Goal: Task Accomplishment & Management: Complete application form

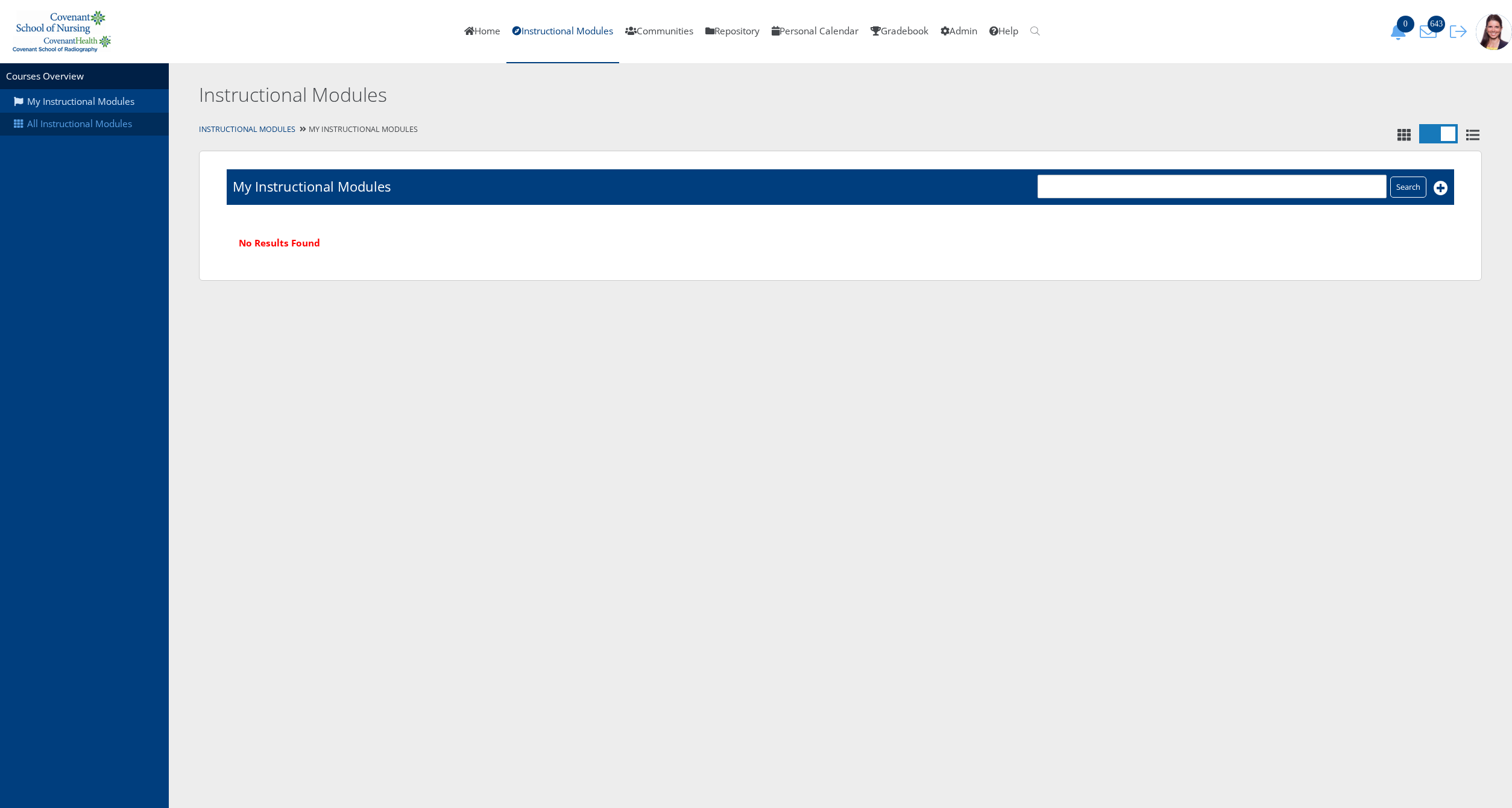
click at [100, 131] on link "All Instructional Modules" at bounding box center [84, 124] width 169 height 23
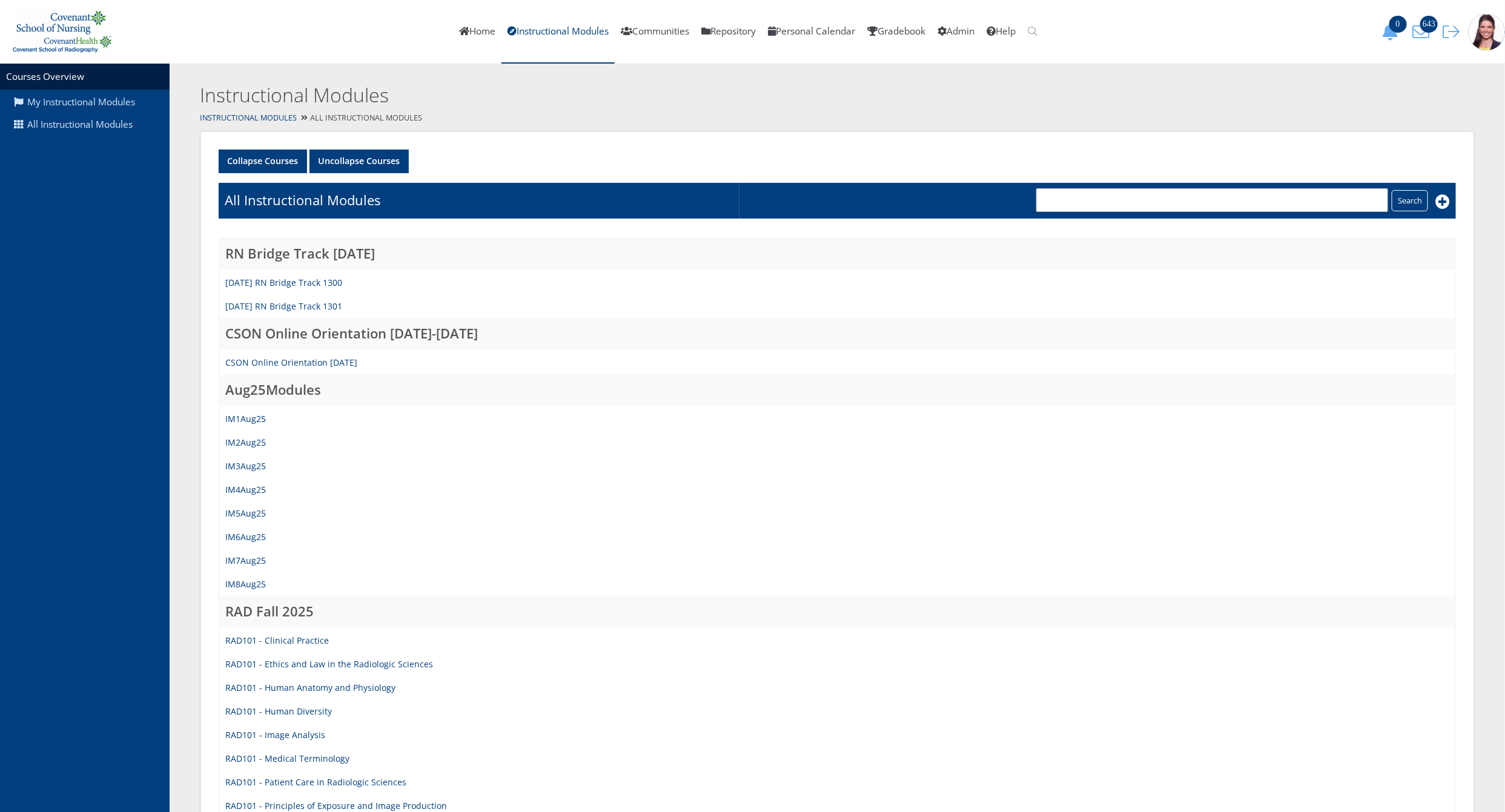
click at [248, 590] on td "IM8Aug25" at bounding box center [838, 584] width 1237 height 24
click at [256, 581] on link "IM8Aug25" at bounding box center [246, 583] width 41 height 12
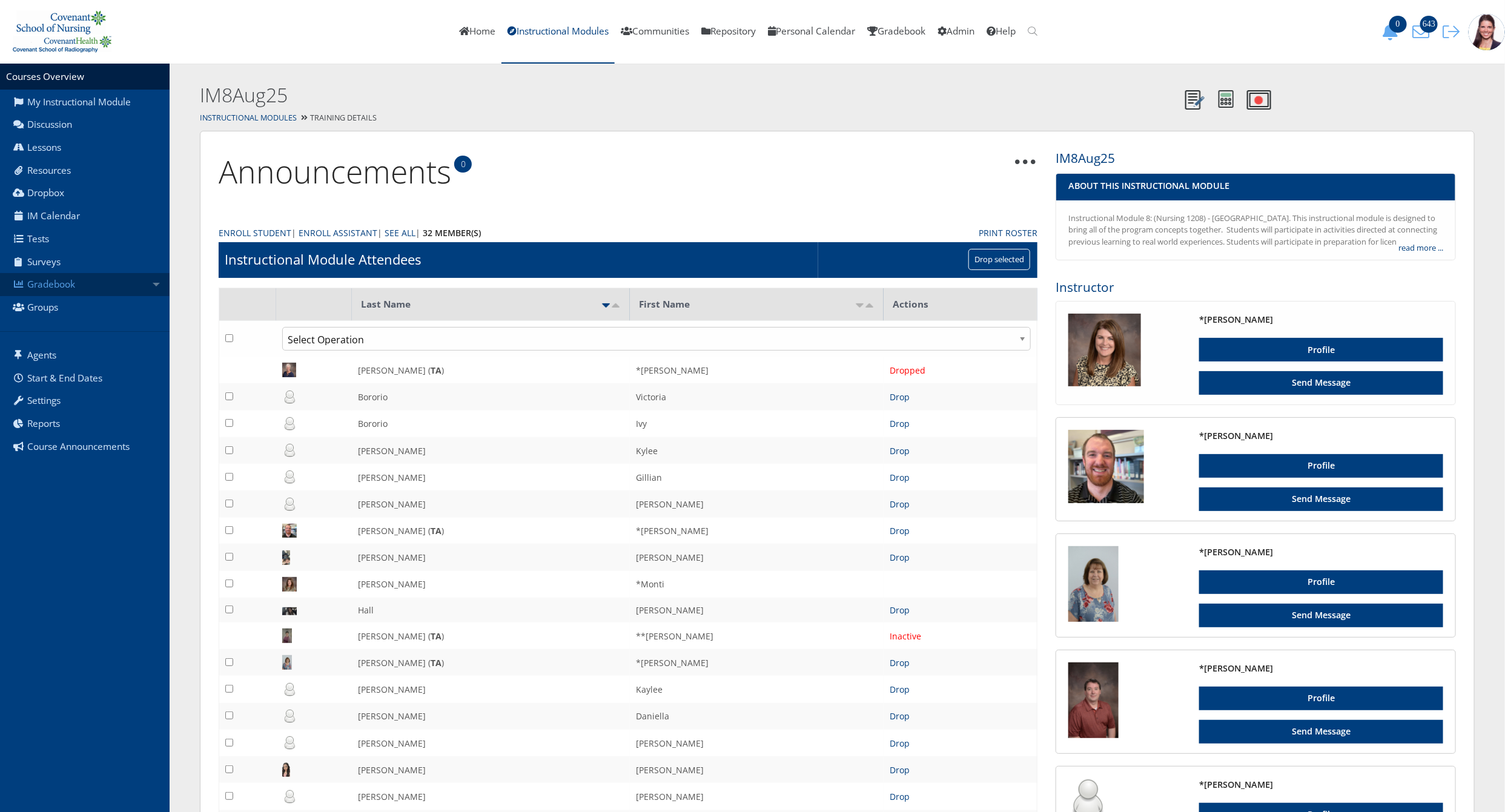
click at [46, 286] on link "Gradebook" at bounding box center [85, 285] width 169 height 23
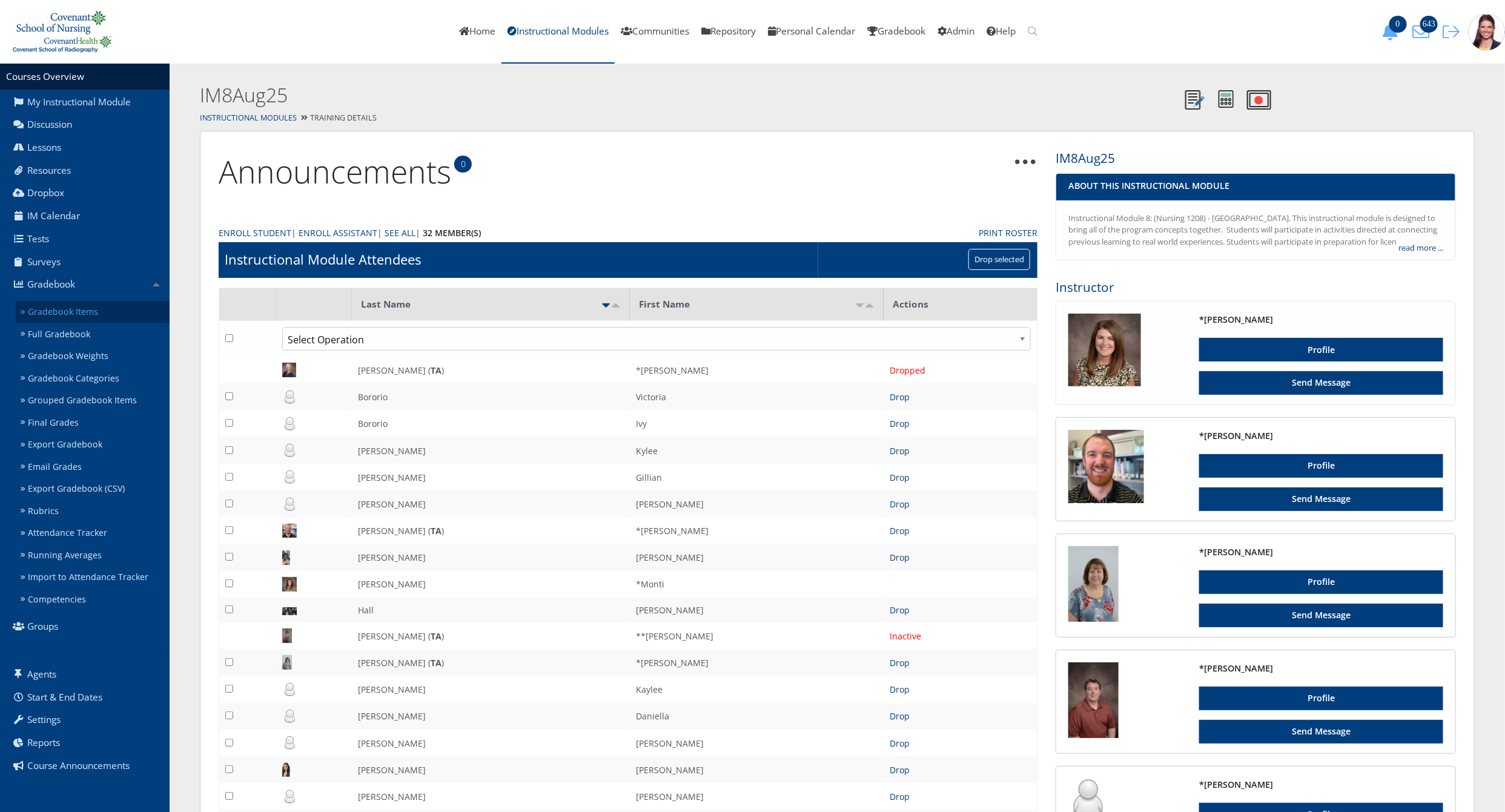
click at [42, 312] on link "Gradebook Items" at bounding box center [92, 312] width 154 height 22
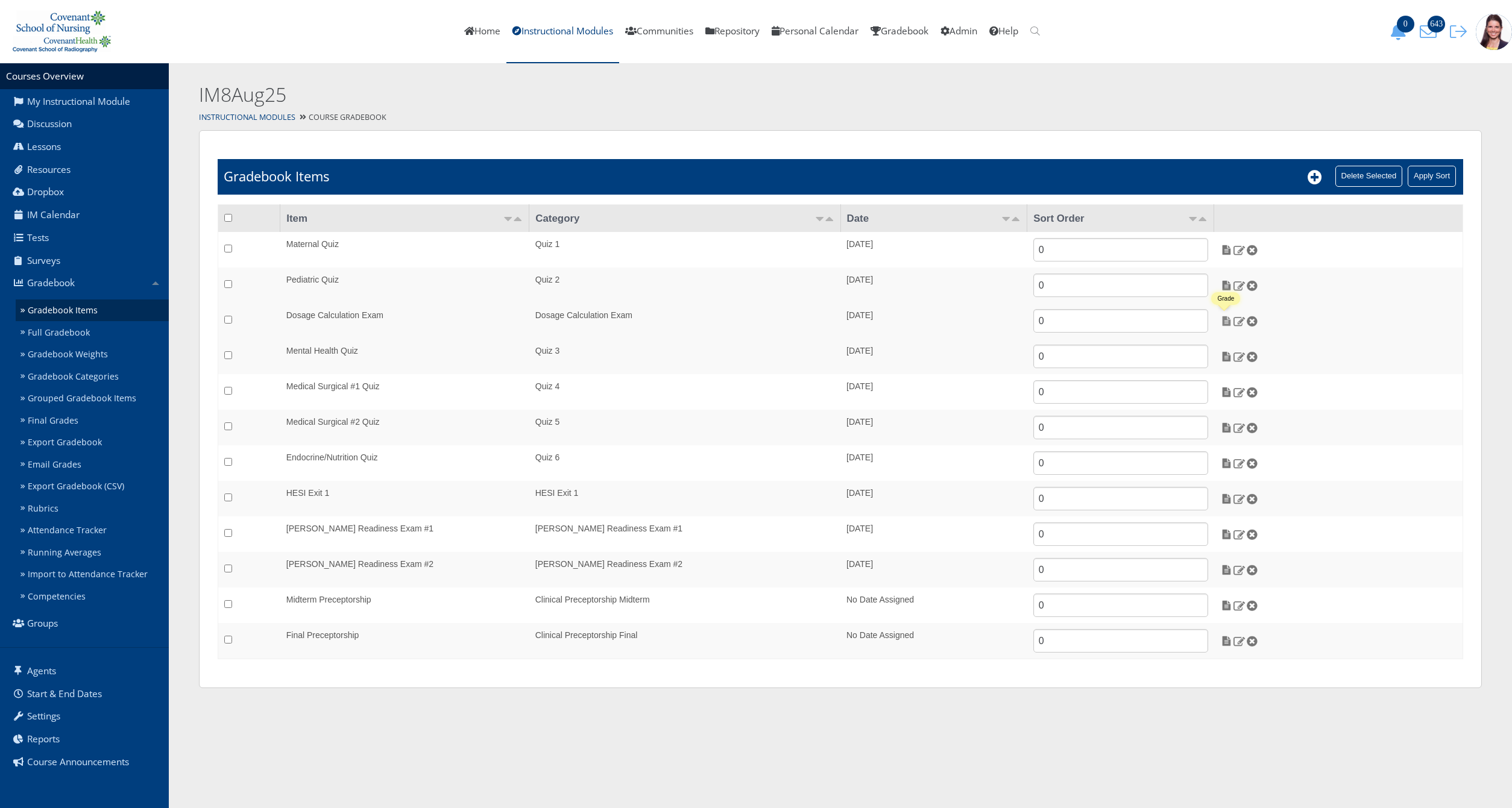
click at [1225, 316] on img at bounding box center [1226, 321] width 13 height 11
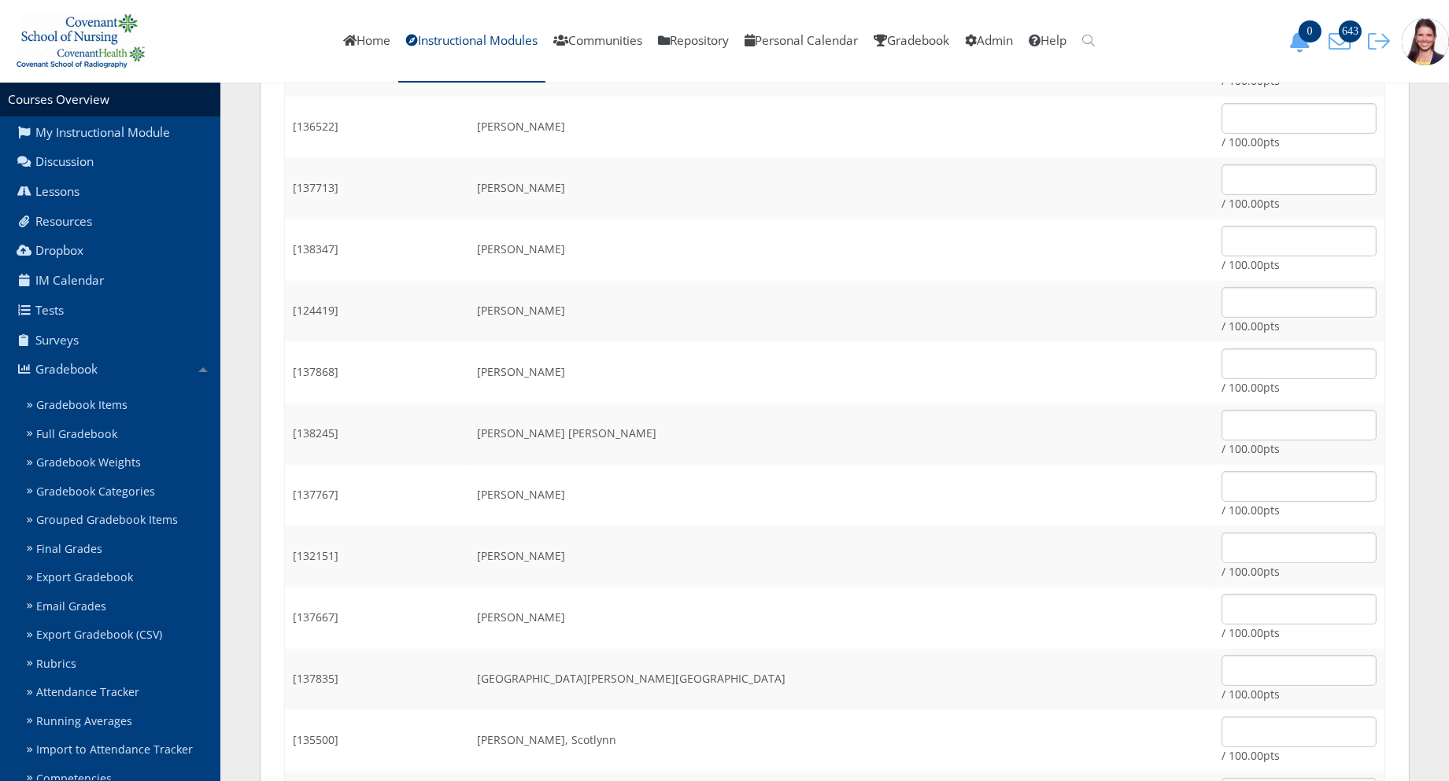
scroll to position [1138, 0]
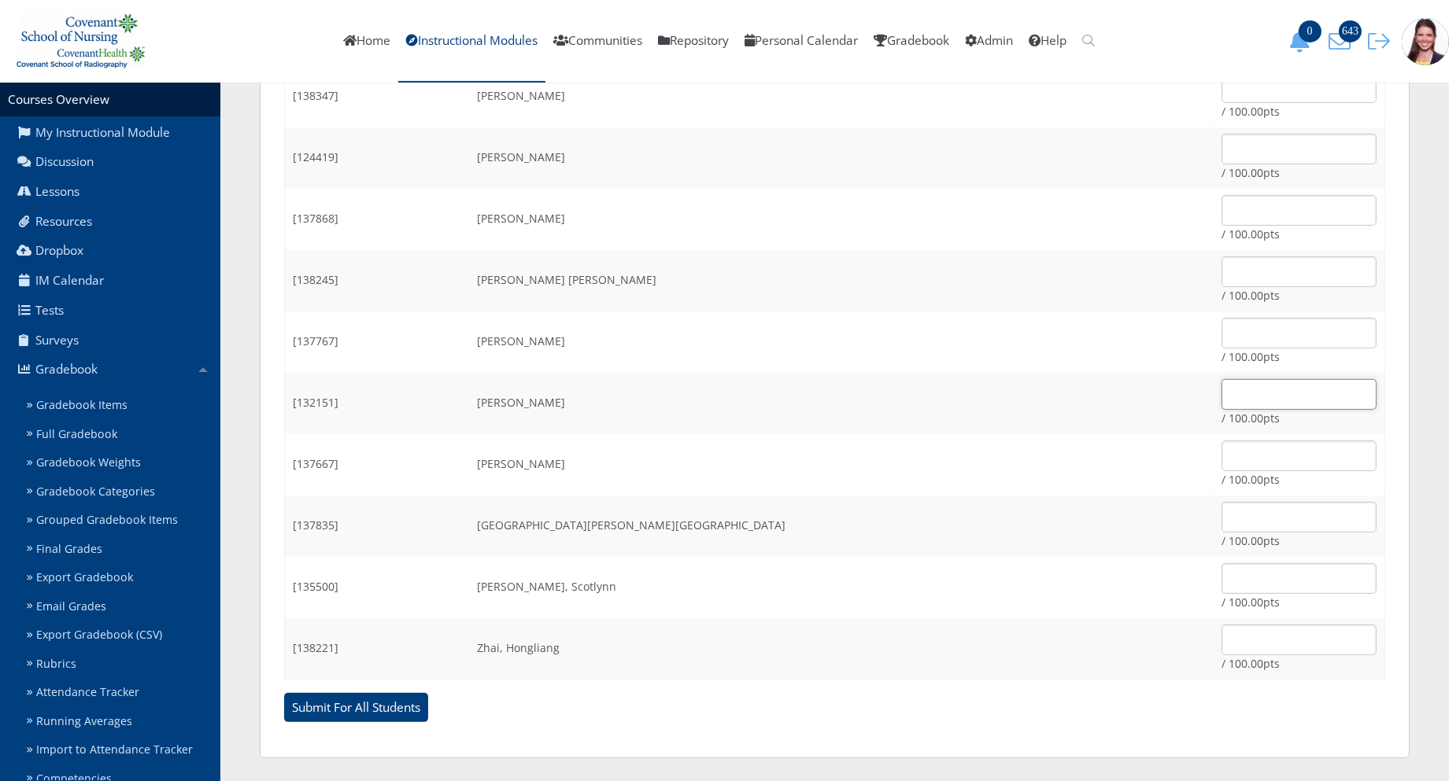
click at [1221, 388] on input "text" at bounding box center [1298, 394] width 155 height 31
type input "85"
click at [1221, 570] on input "text" at bounding box center [1298, 578] width 155 height 31
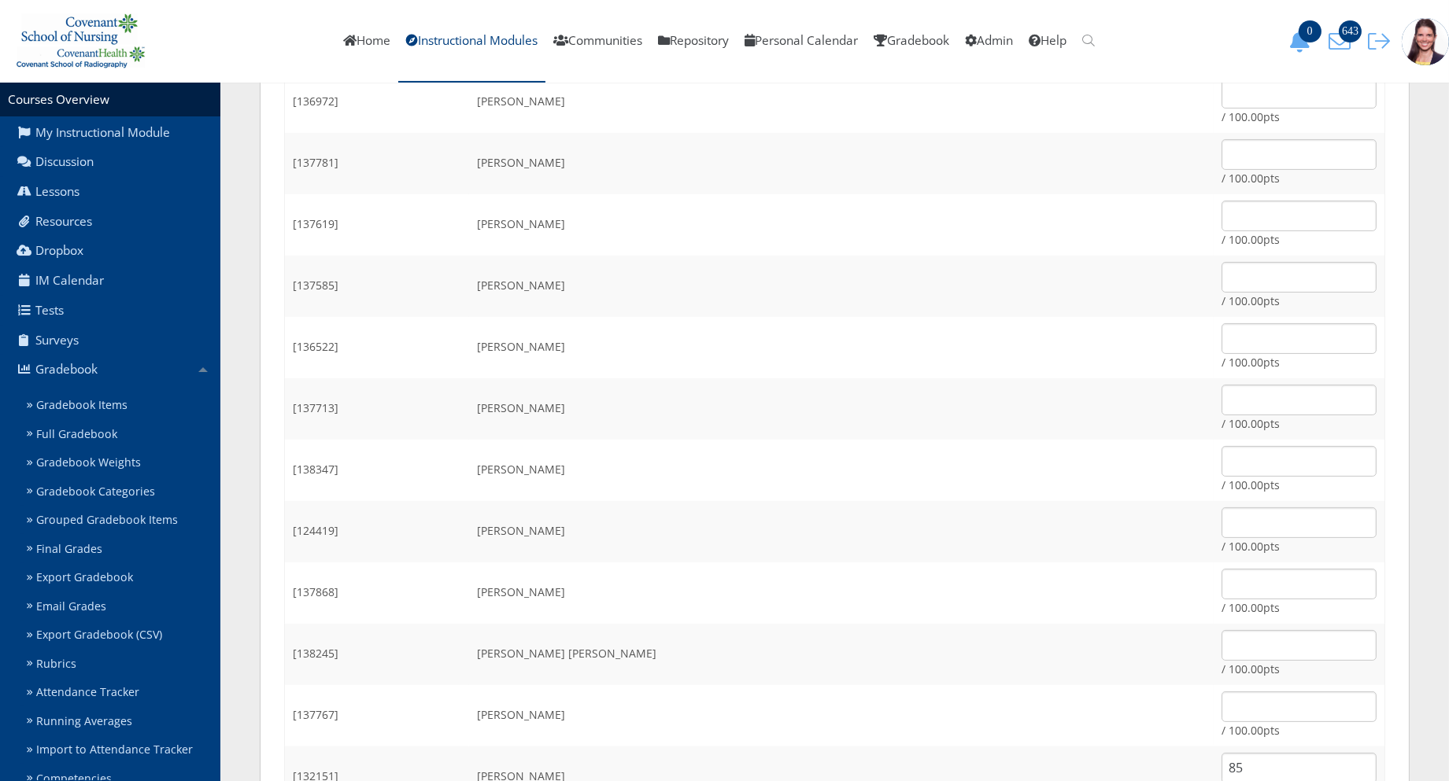
scroll to position [701, 0]
type input "90"
click at [1223, 98] on input "text" at bounding box center [1298, 94] width 155 height 31
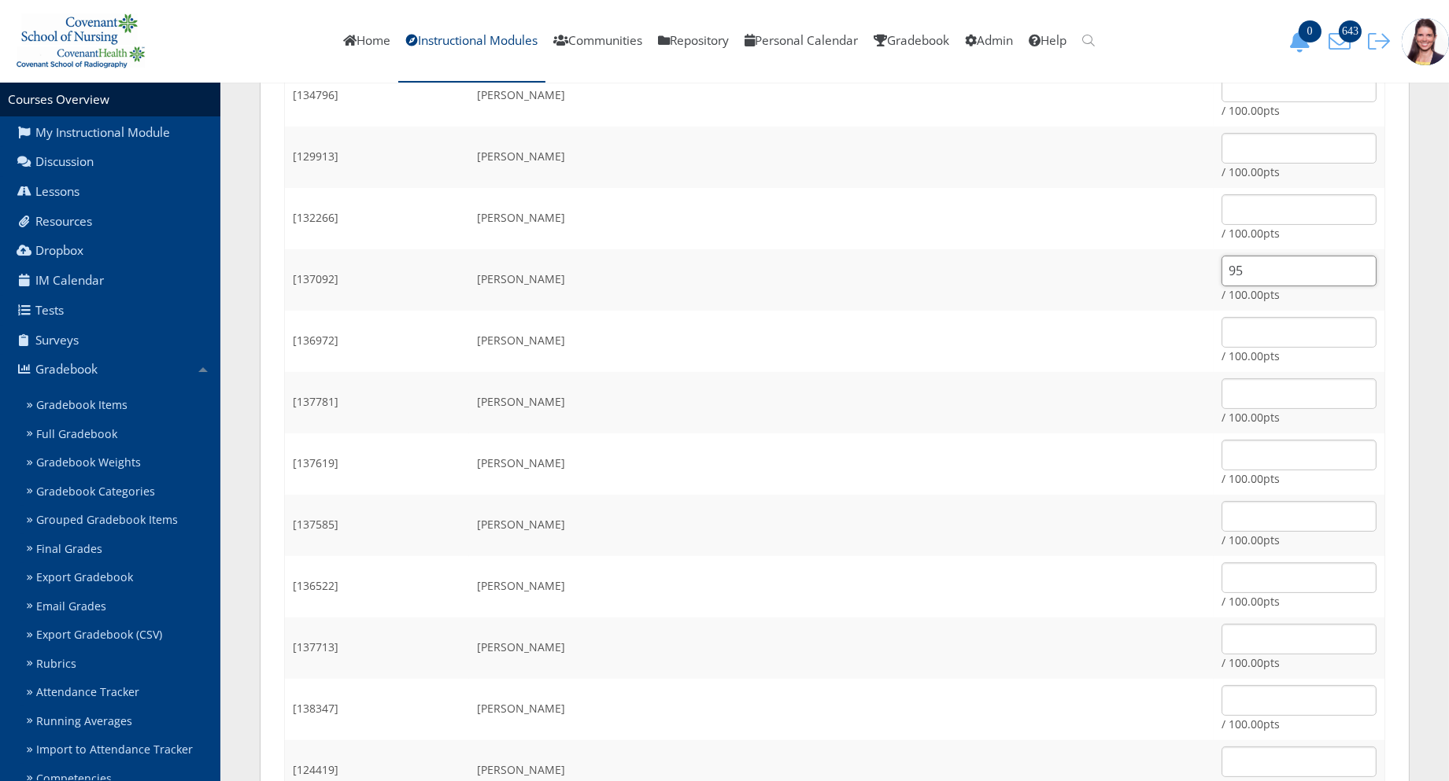
scroll to position [526, 0]
type input "95"
click at [1221, 504] on input "text" at bounding box center [1298, 515] width 155 height 31
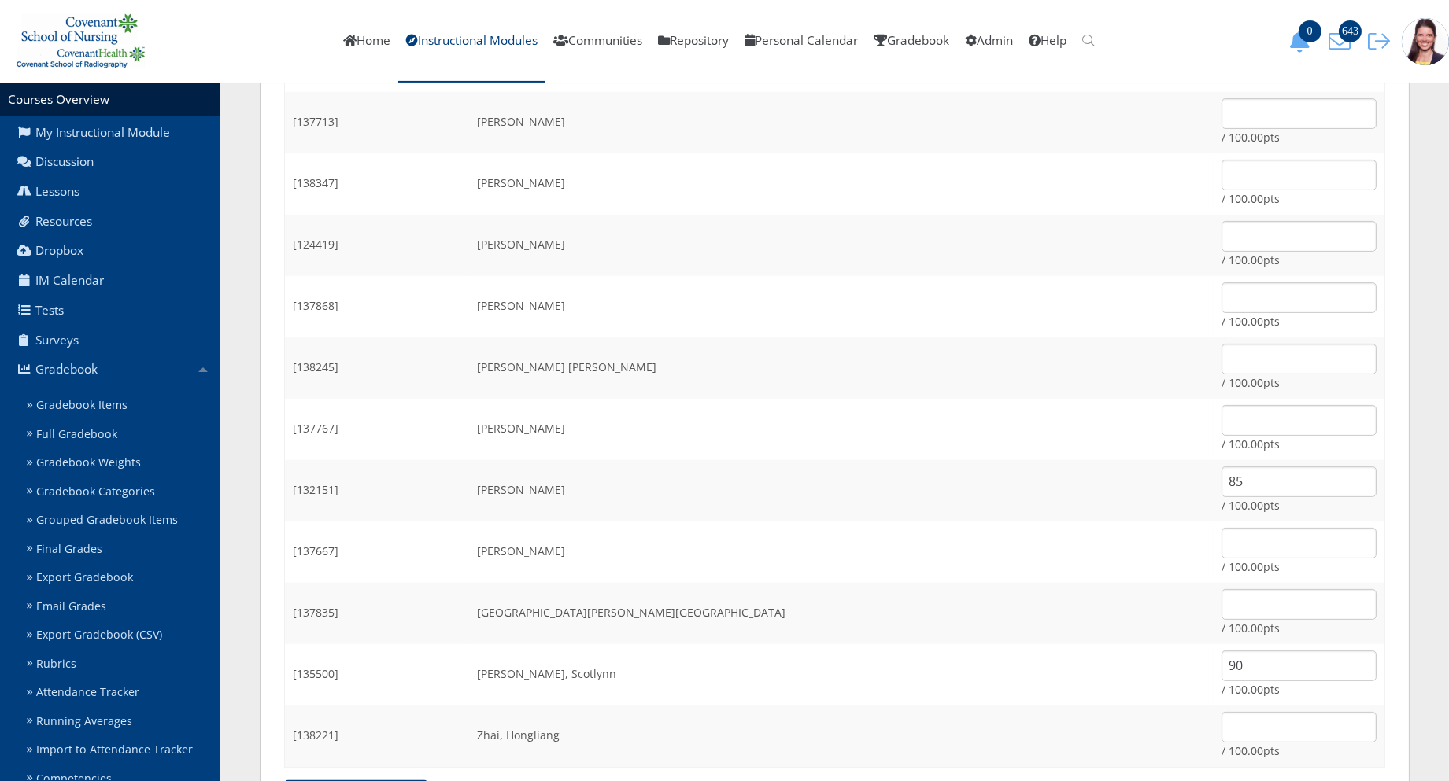
type input "85"
click at [1234, 602] on input "text" at bounding box center [1298, 604] width 155 height 31
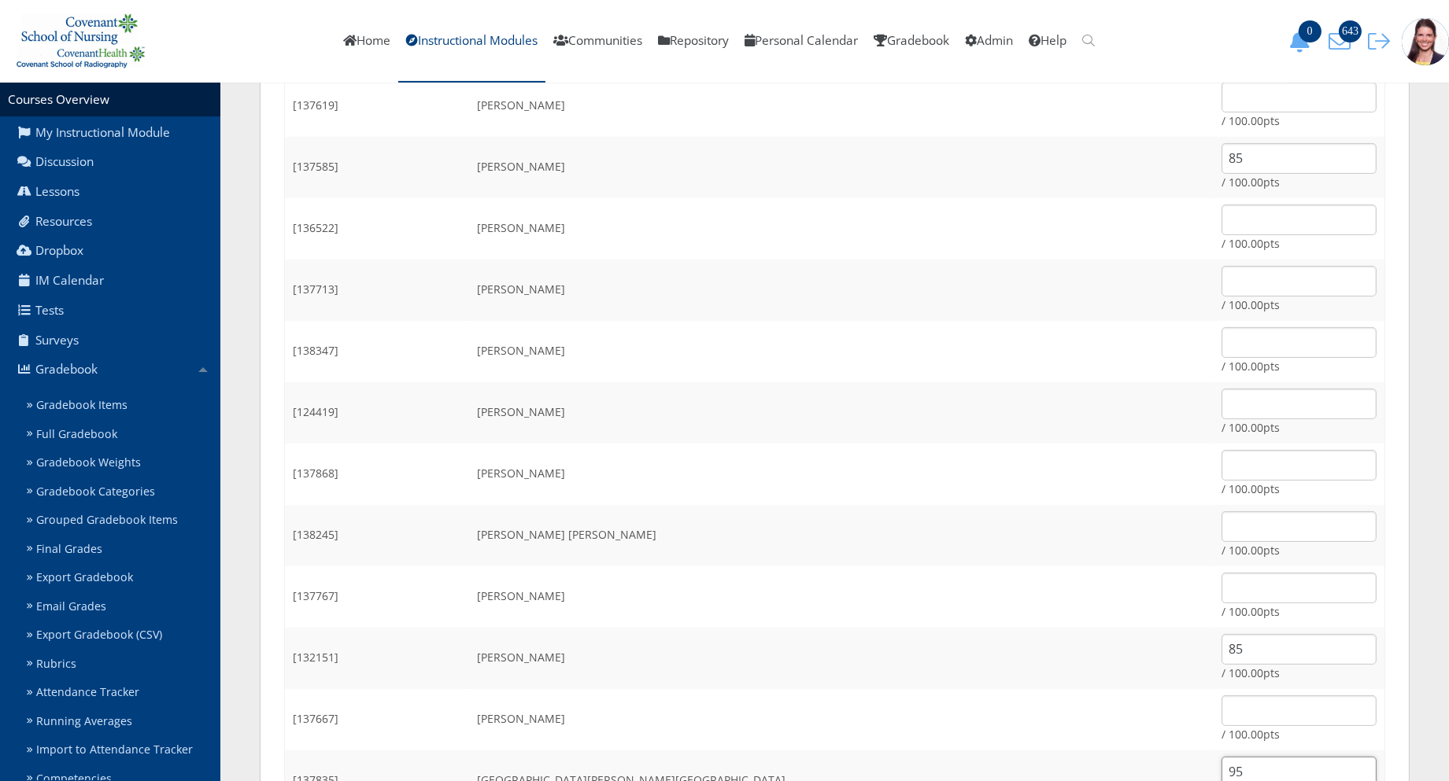
scroll to position [876, 0]
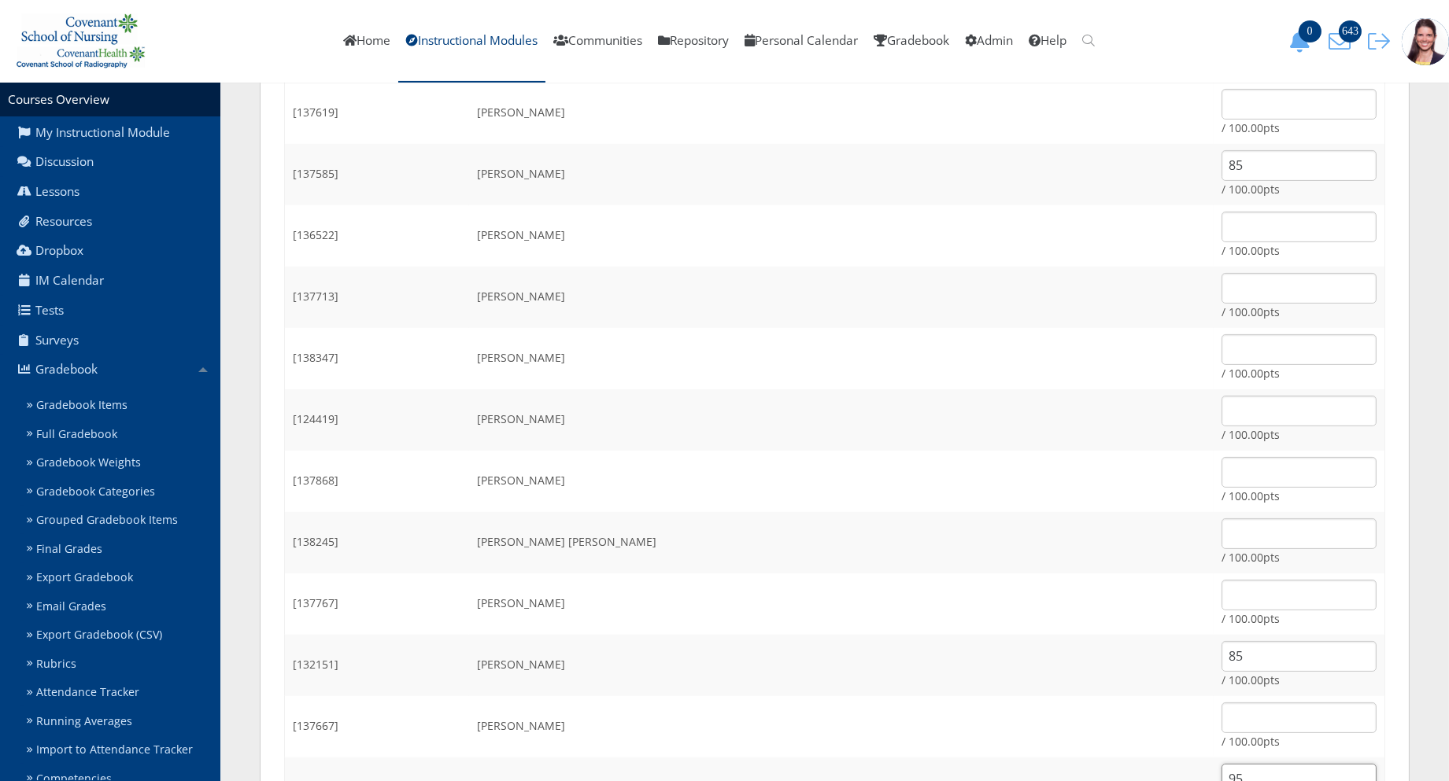
type input "95"
click at [1221, 297] on input "text" at bounding box center [1298, 288] width 155 height 31
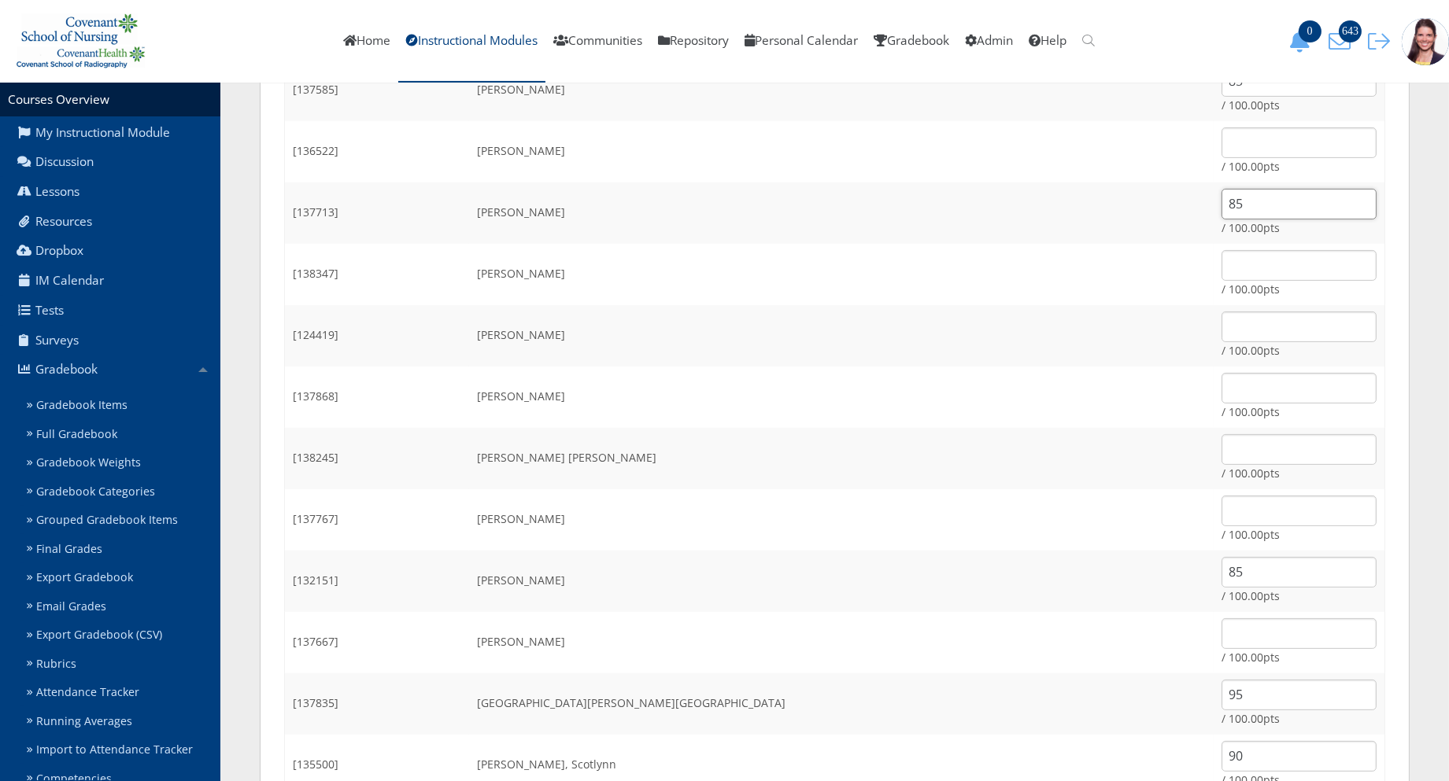
scroll to position [1138, 0]
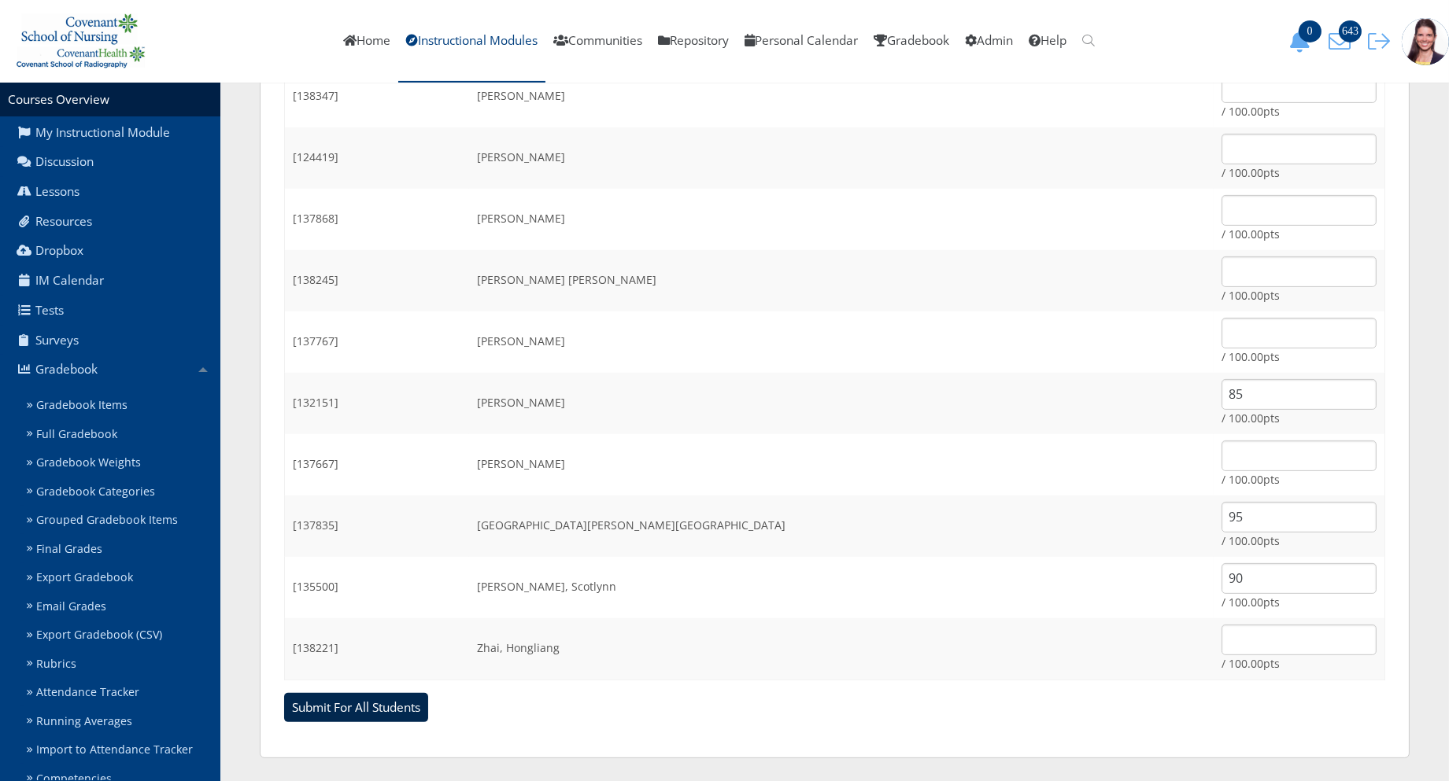
type input "85"
click at [362, 710] on input "Submit For All Students" at bounding box center [356, 708] width 144 height 30
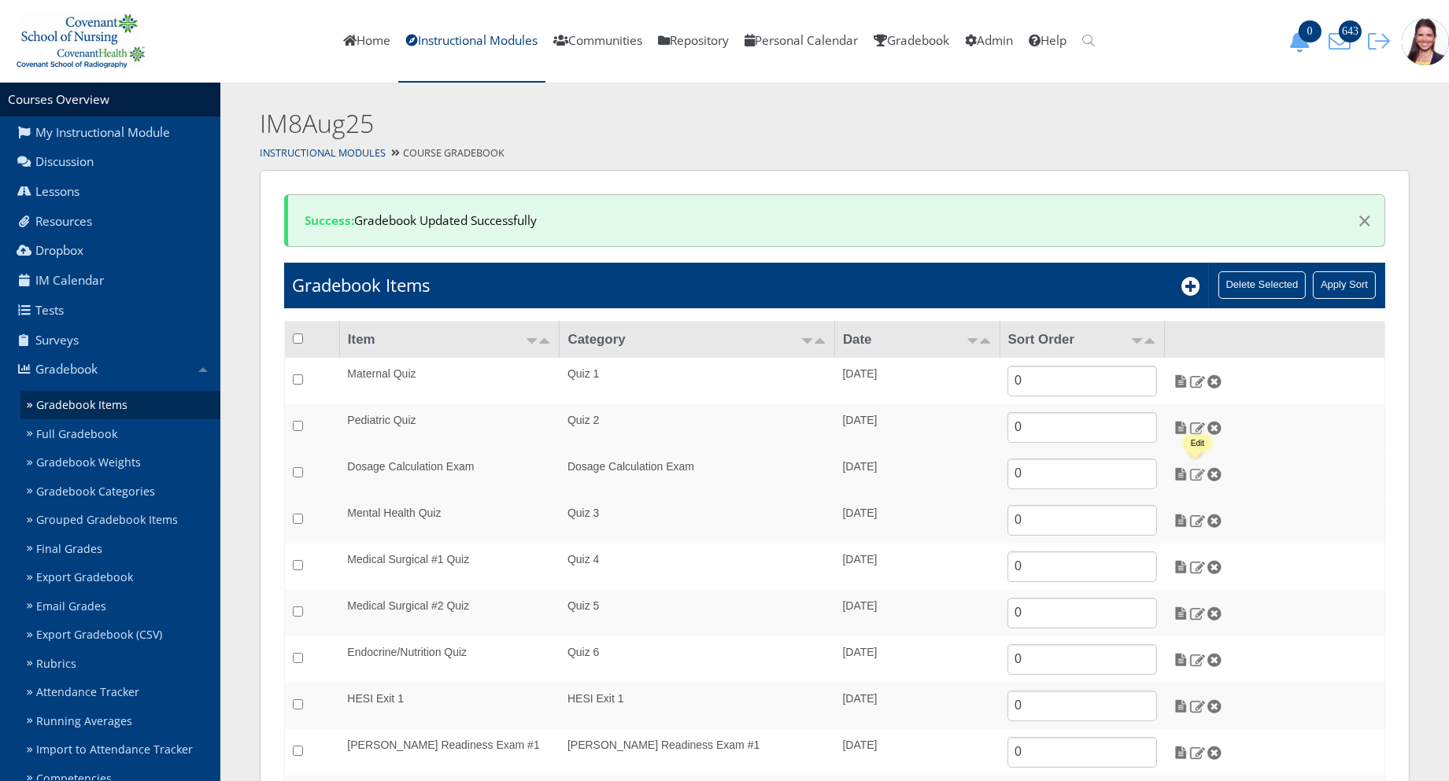
click at [1198, 471] on img at bounding box center [1197, 474] width 17 height 14
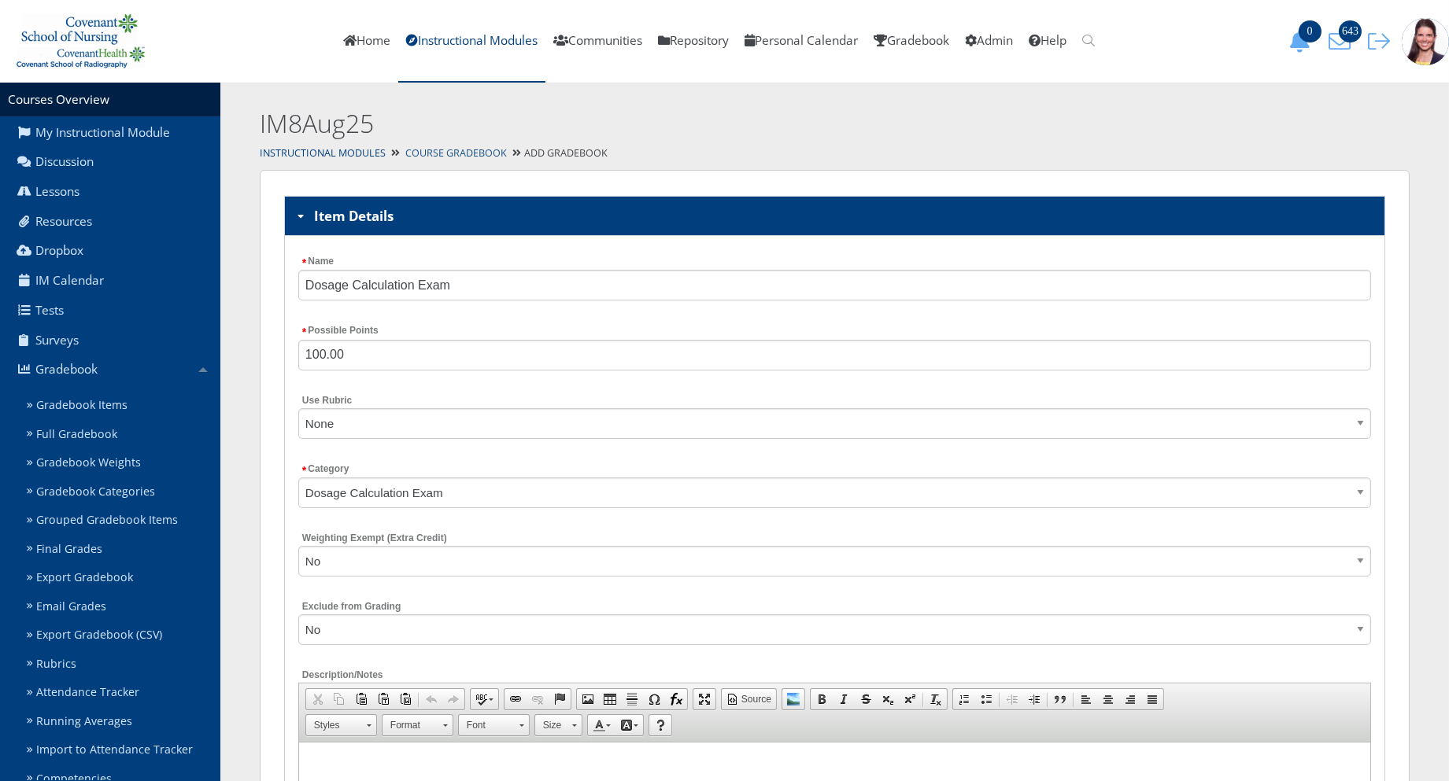
click at [480, 148] on link "Course Gradebook" at bounding box center [456, 152] width 102 height 13
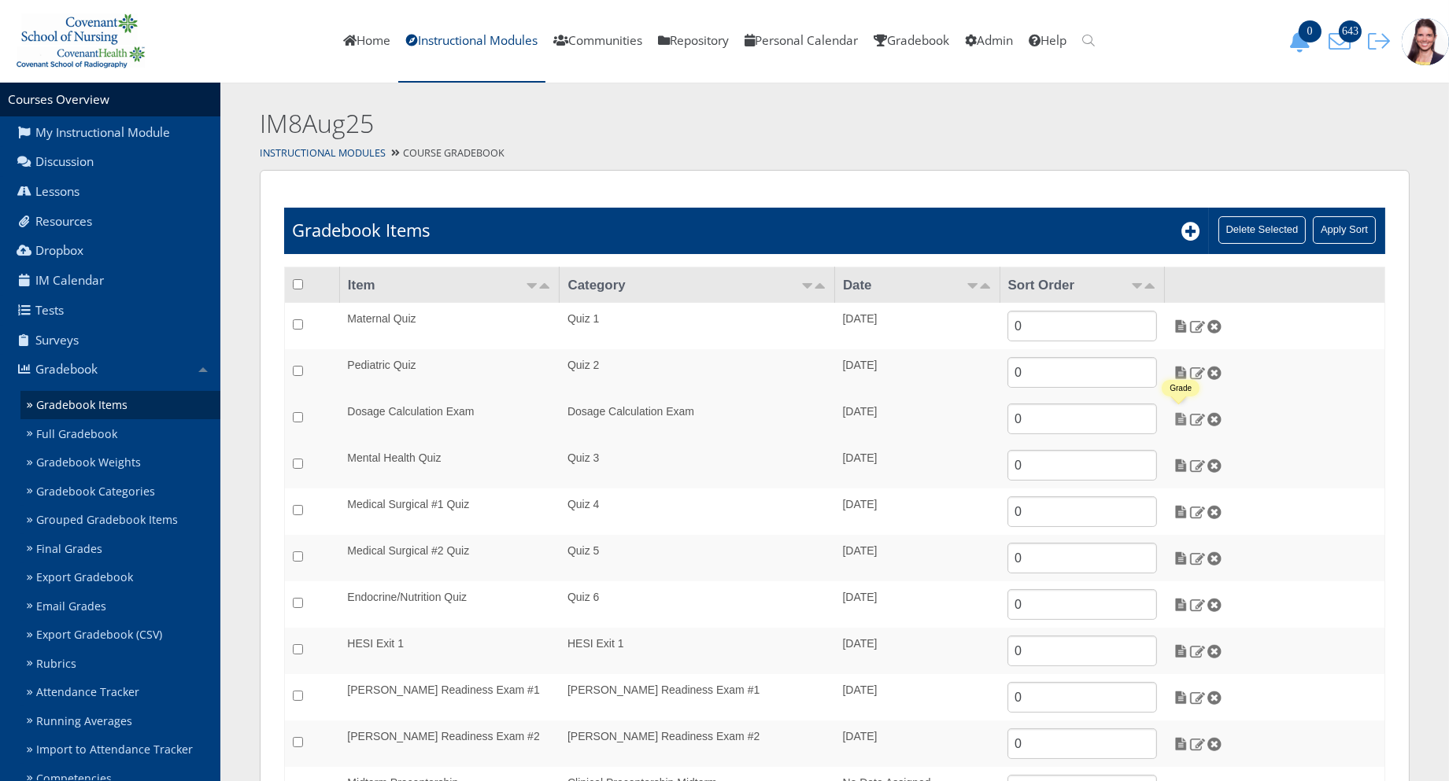
click at [1176, 415] on img at bounding box center [1180, 419] width 17 height 14
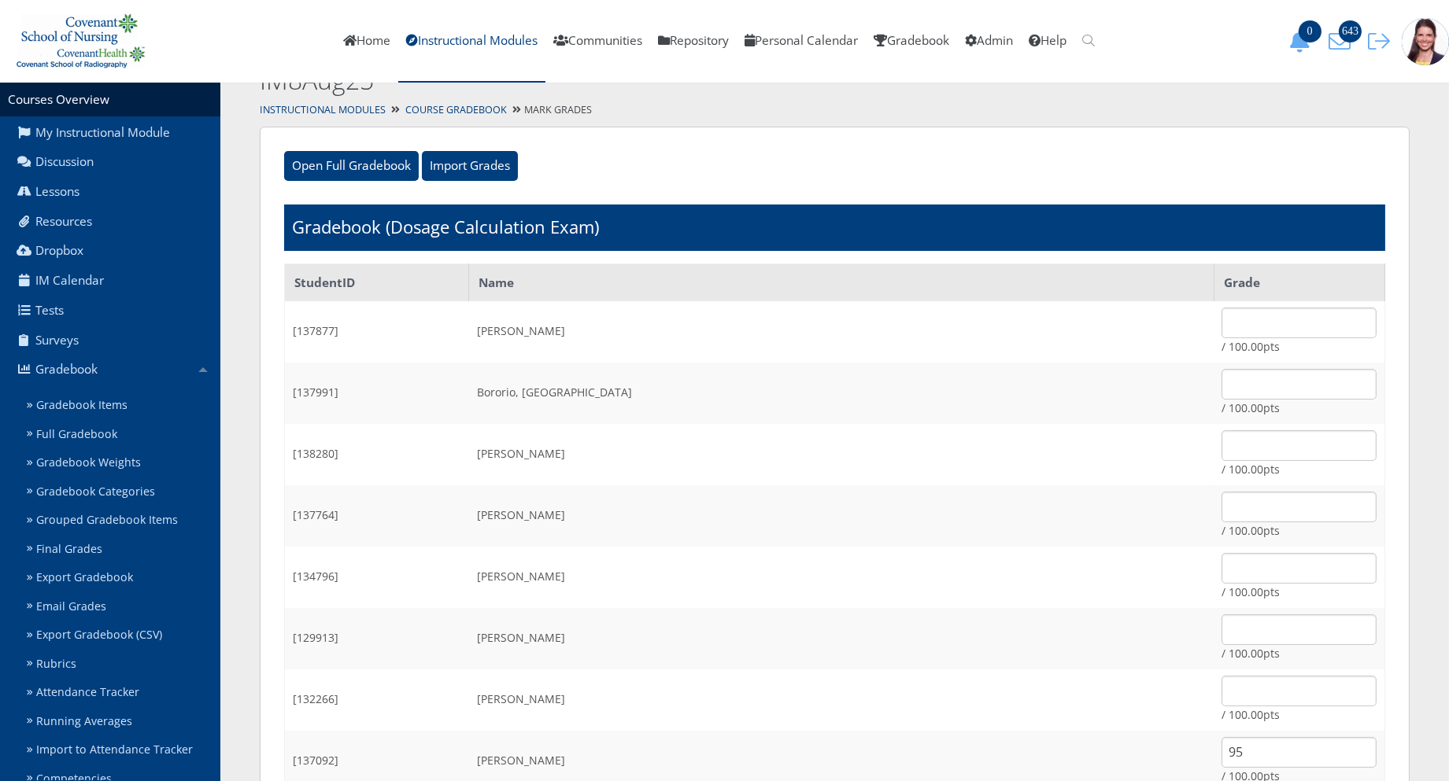
scroll to position [87, 0]
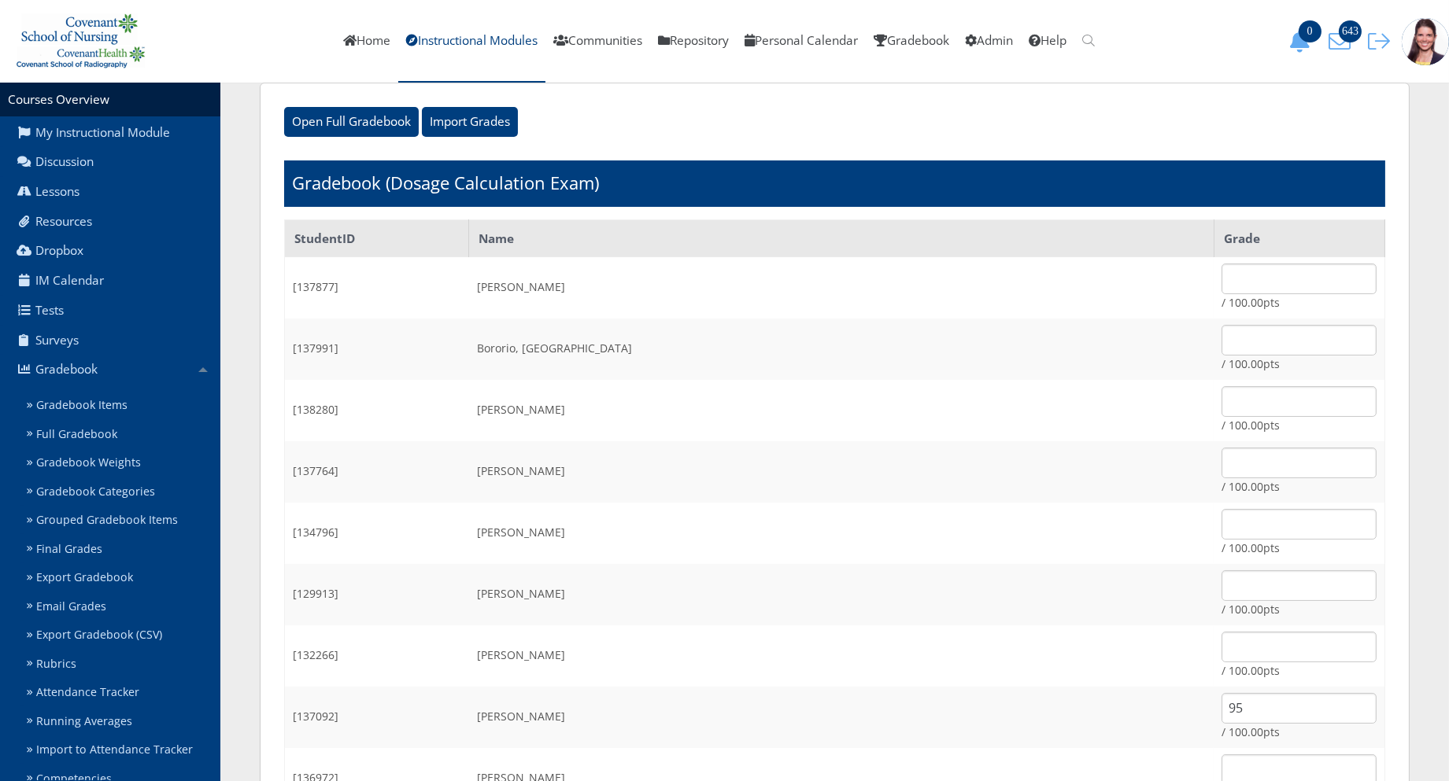
click at [1213, 482] on td "/ 100.00pts" at bounding box center [1298, 471] width 171 height 61
click at [1221, 457] on input "text" at bounding box center [1298, 463] width 155 height 31
type input "95"
click at [1221, 521] on input "text" at bounding box center [1298, 524] width 155 height 31
type input "100"
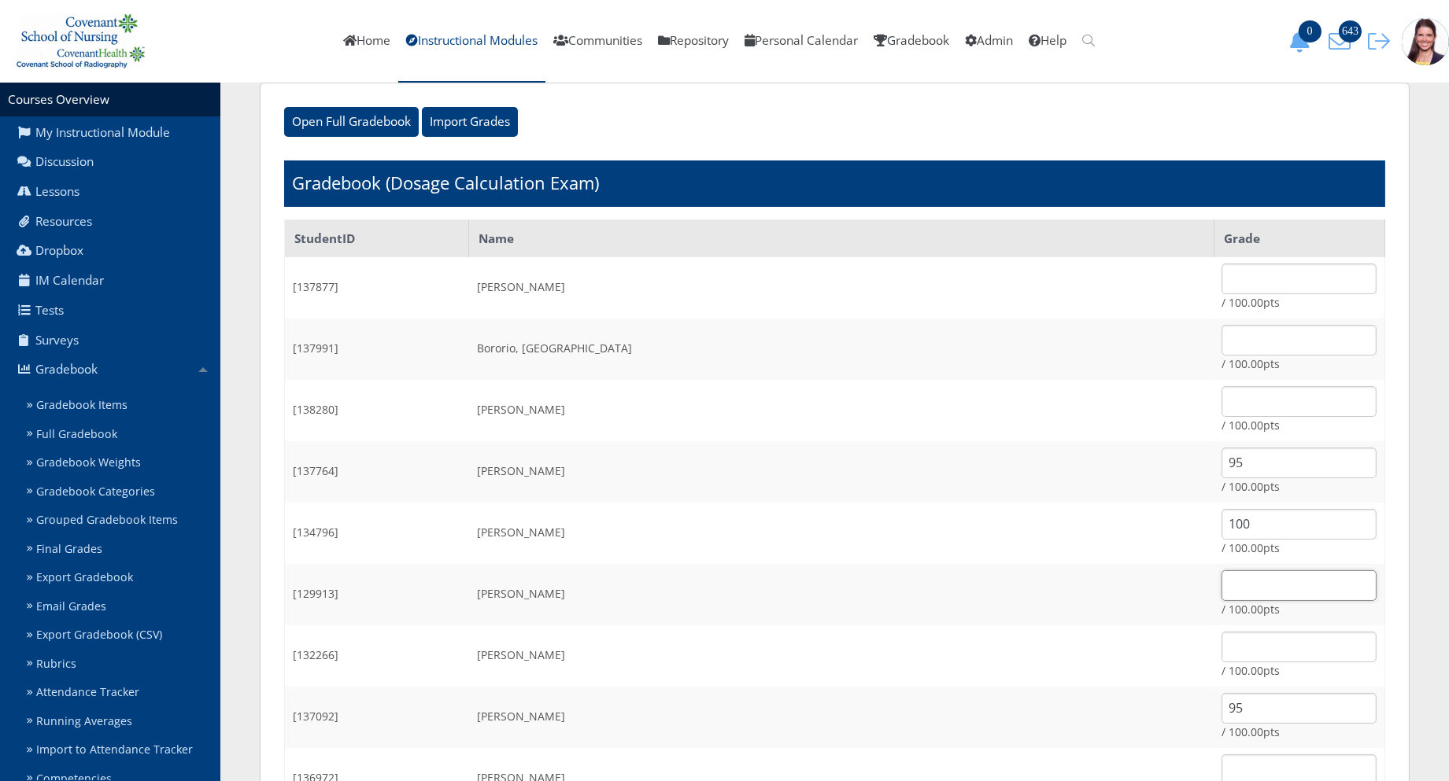
click at [1221, 586] on input "text" at bounding box center [1298, 586] width 155 height 31
type input "80"
click at [1221, 655] on input "text" at bounding box center [1298, 647] width 155 height 31
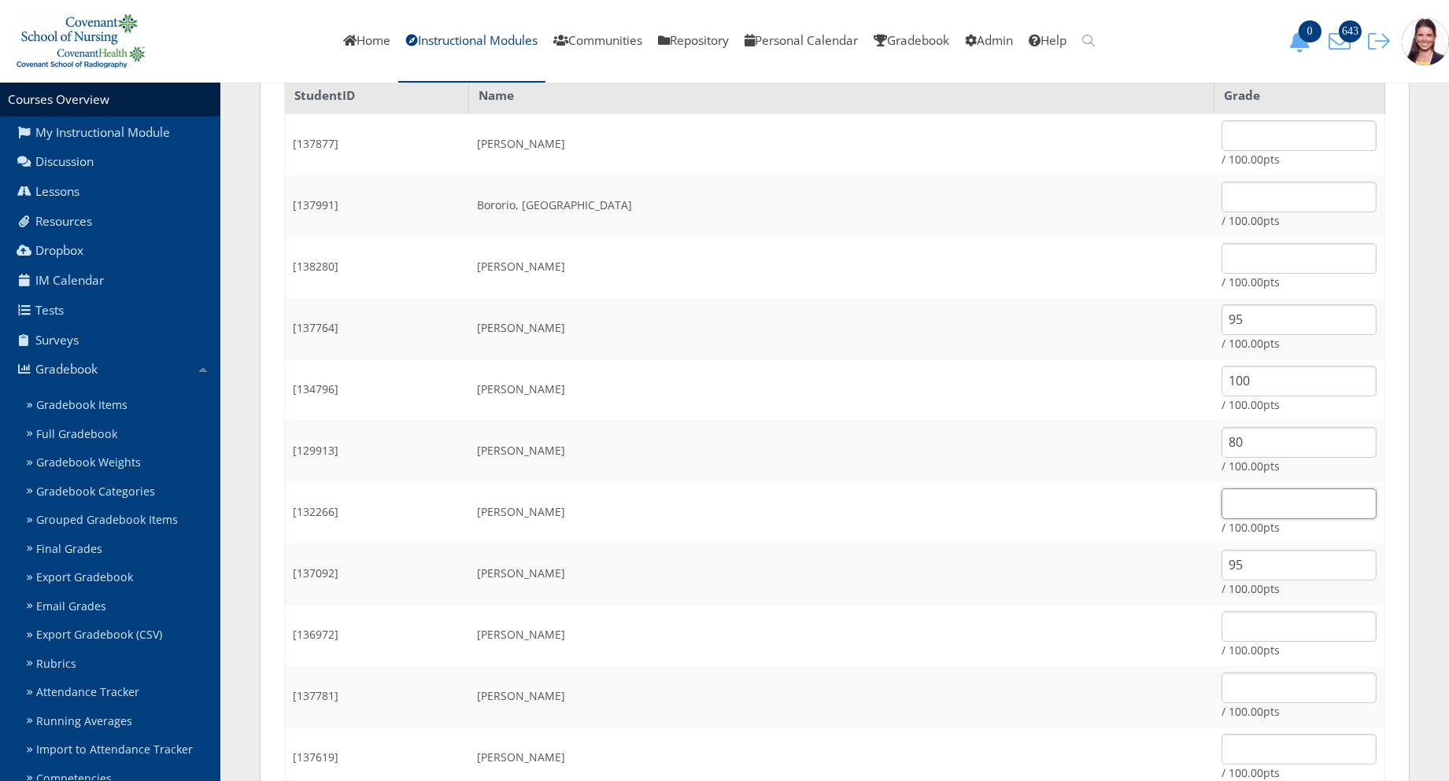
scroll to position [262, 0]
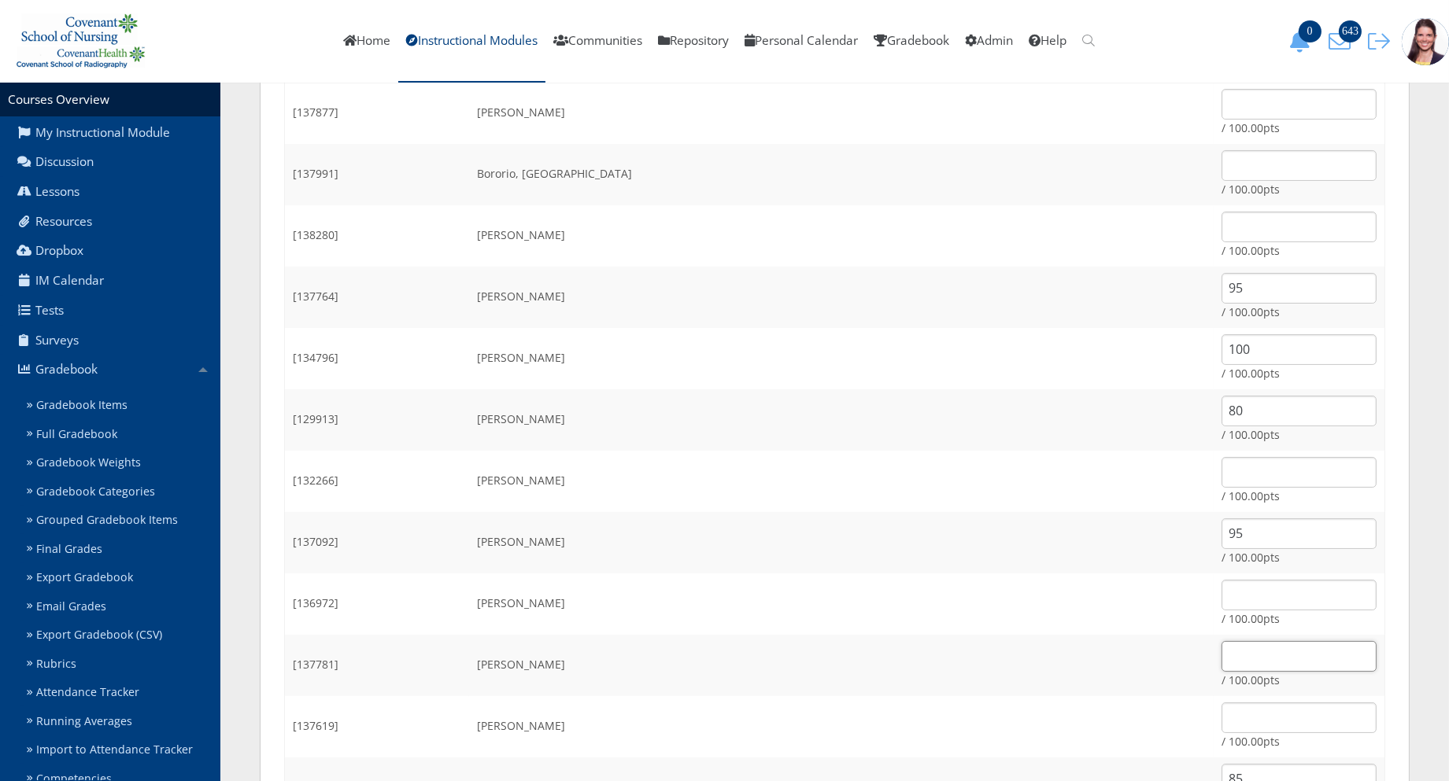
click at [1221, 654] on input "text" at bounding box center [1298, 656] width 155 height 31
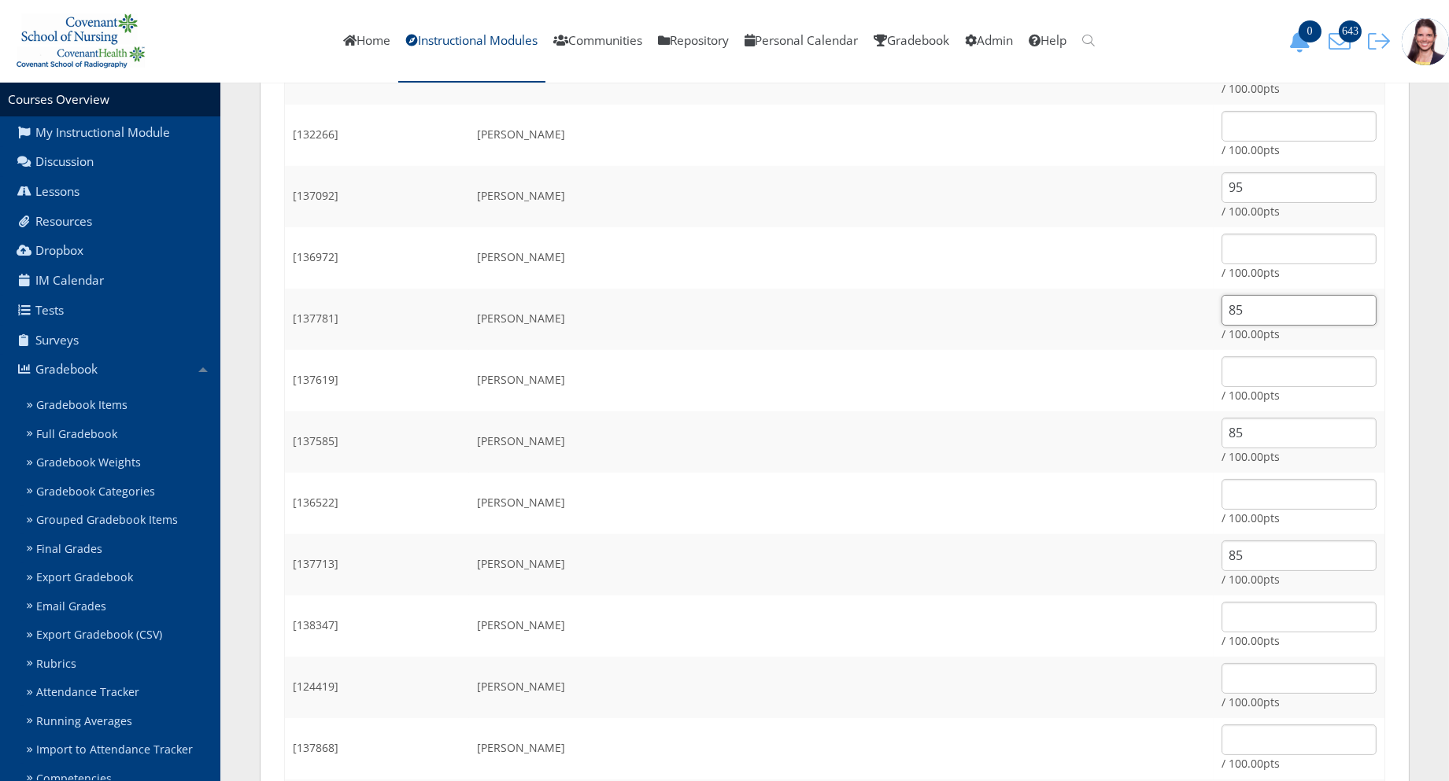
scroll to position [611, 0]
type input "85"
click at [1221, 681] on input "text" at bounding box center [1298, 675] width 155 height 31
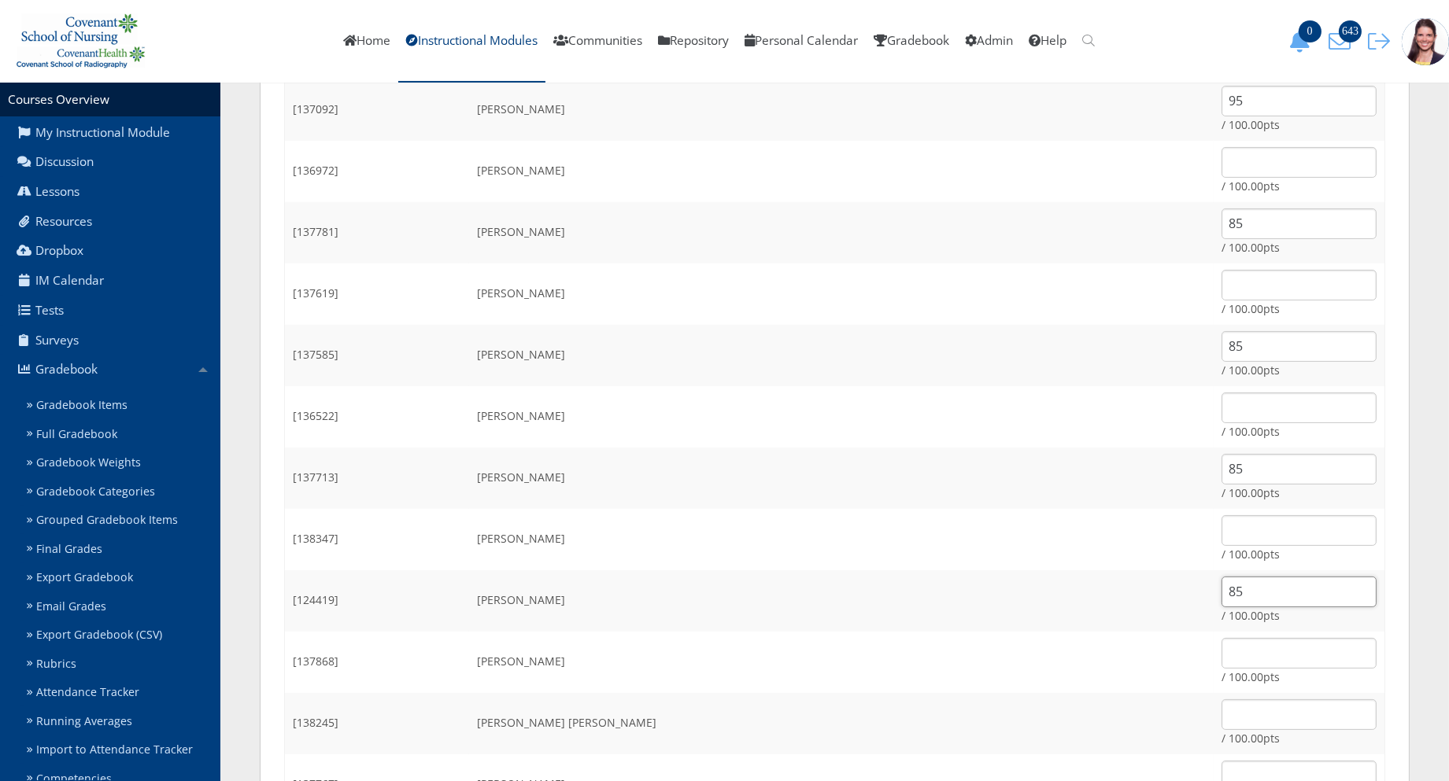
scroll to position [787, 0]
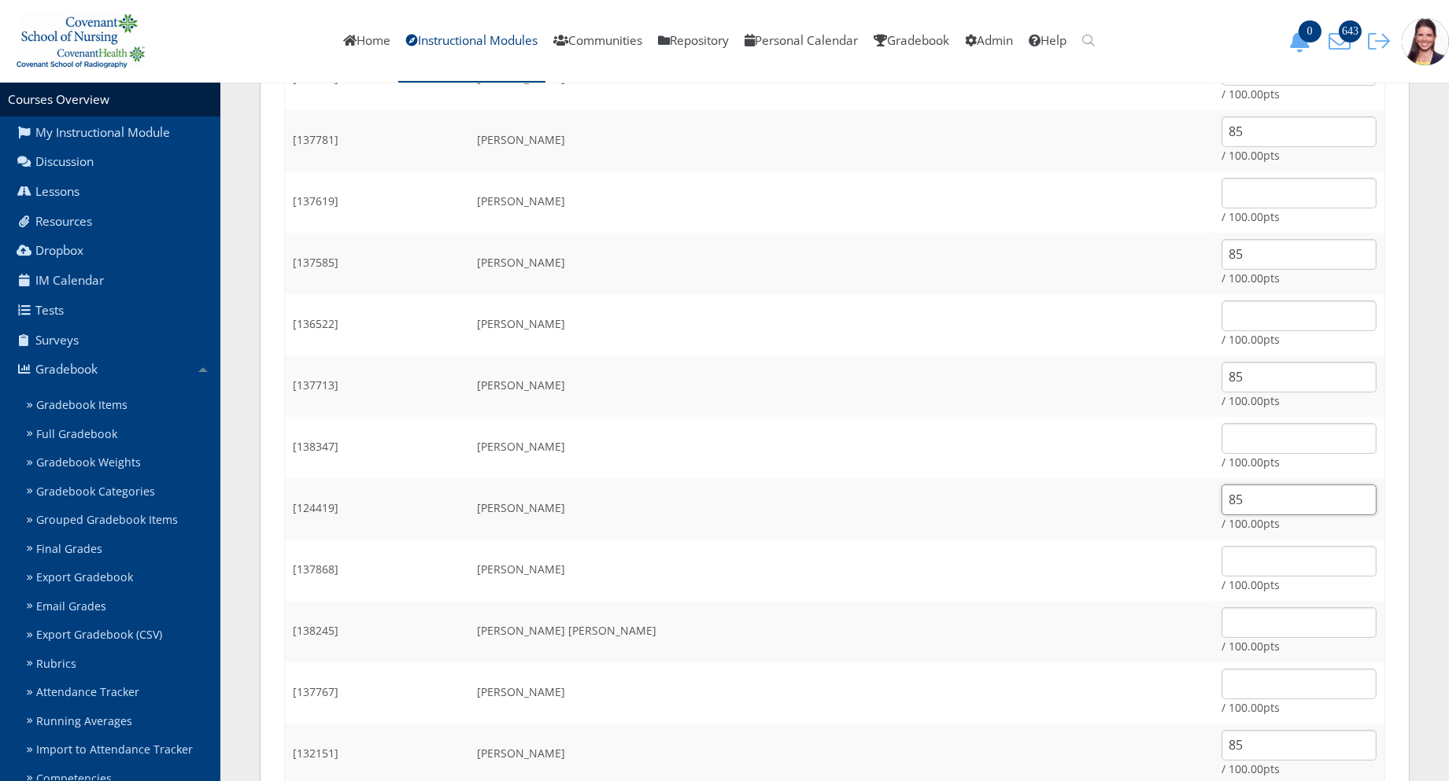
type input "85"
click at [1221, 622] on input "text" at bounding box center [1298, 622] width 155 height 31
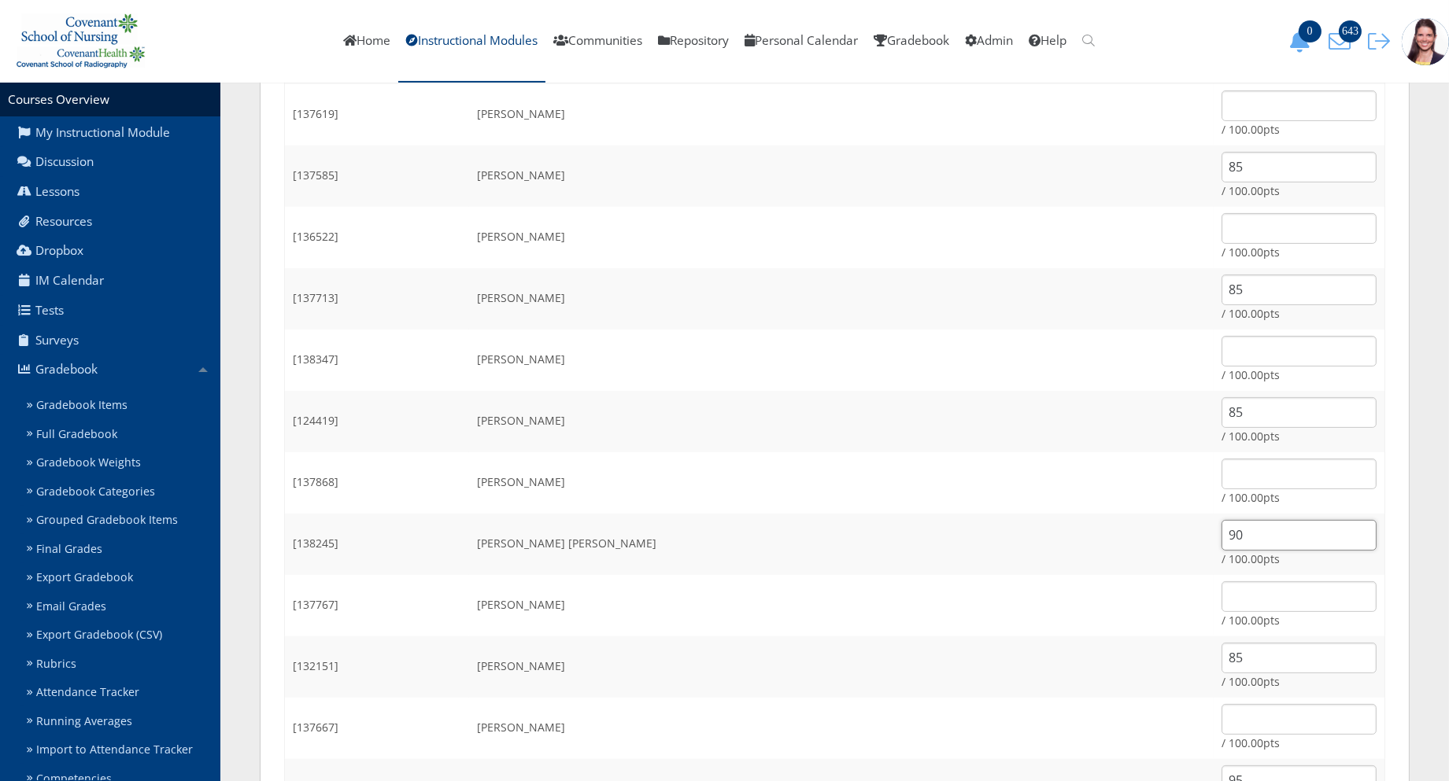
type input "90"
click at [1221, 590] on input "text" at bounding box center [1298, 597] width 155 height 31
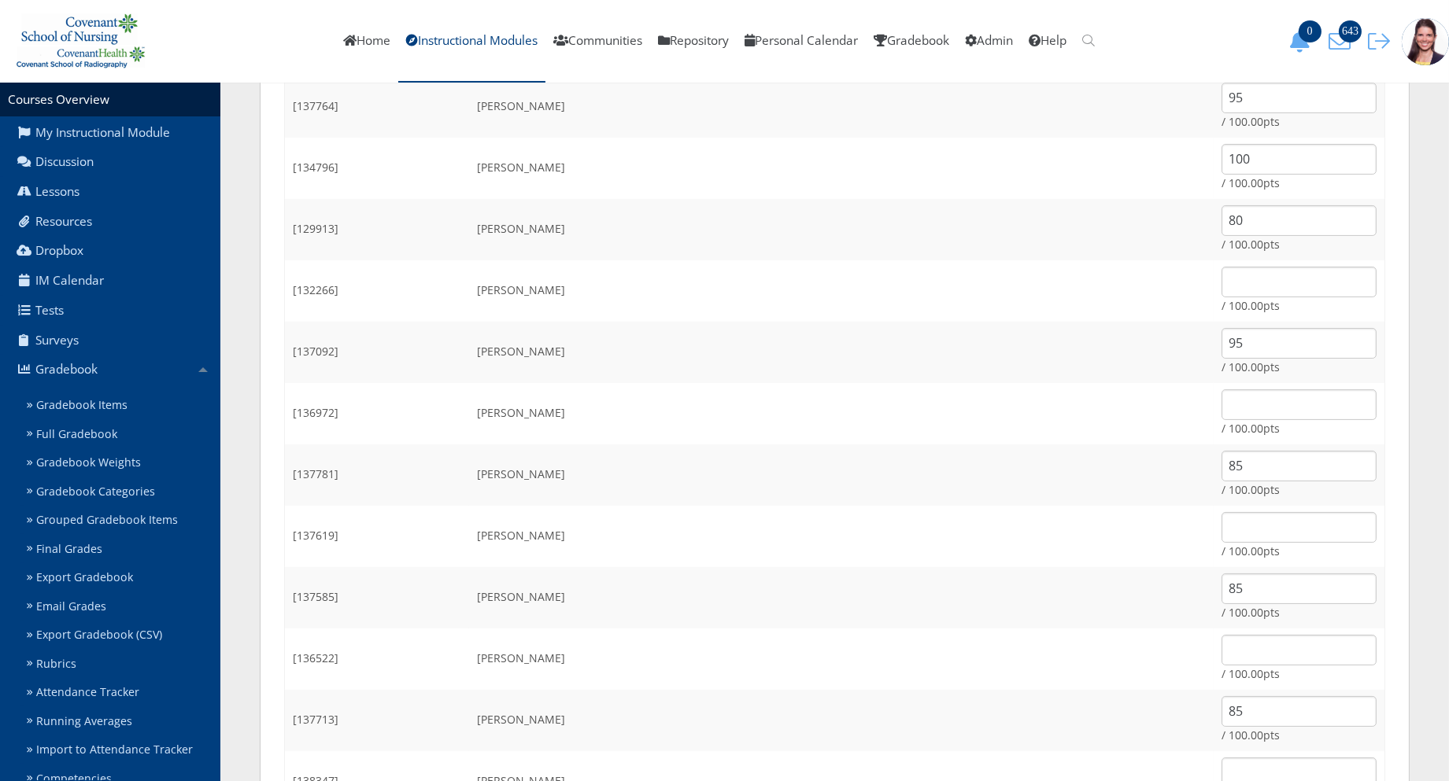
scroll to position [437, 0]
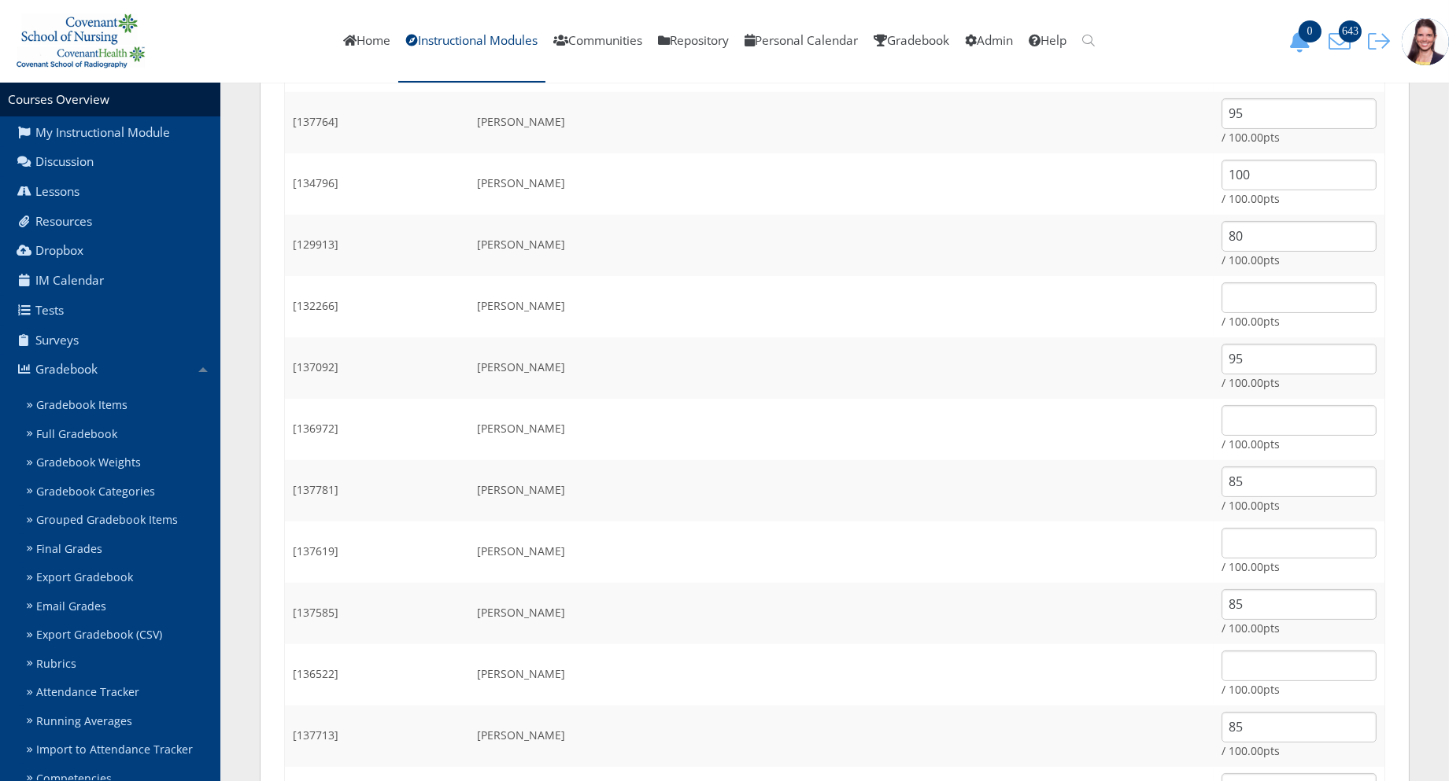
type input "90"
click at [1221, 423] on input "text" at bounding box center [1298, 420] width 155 height 31
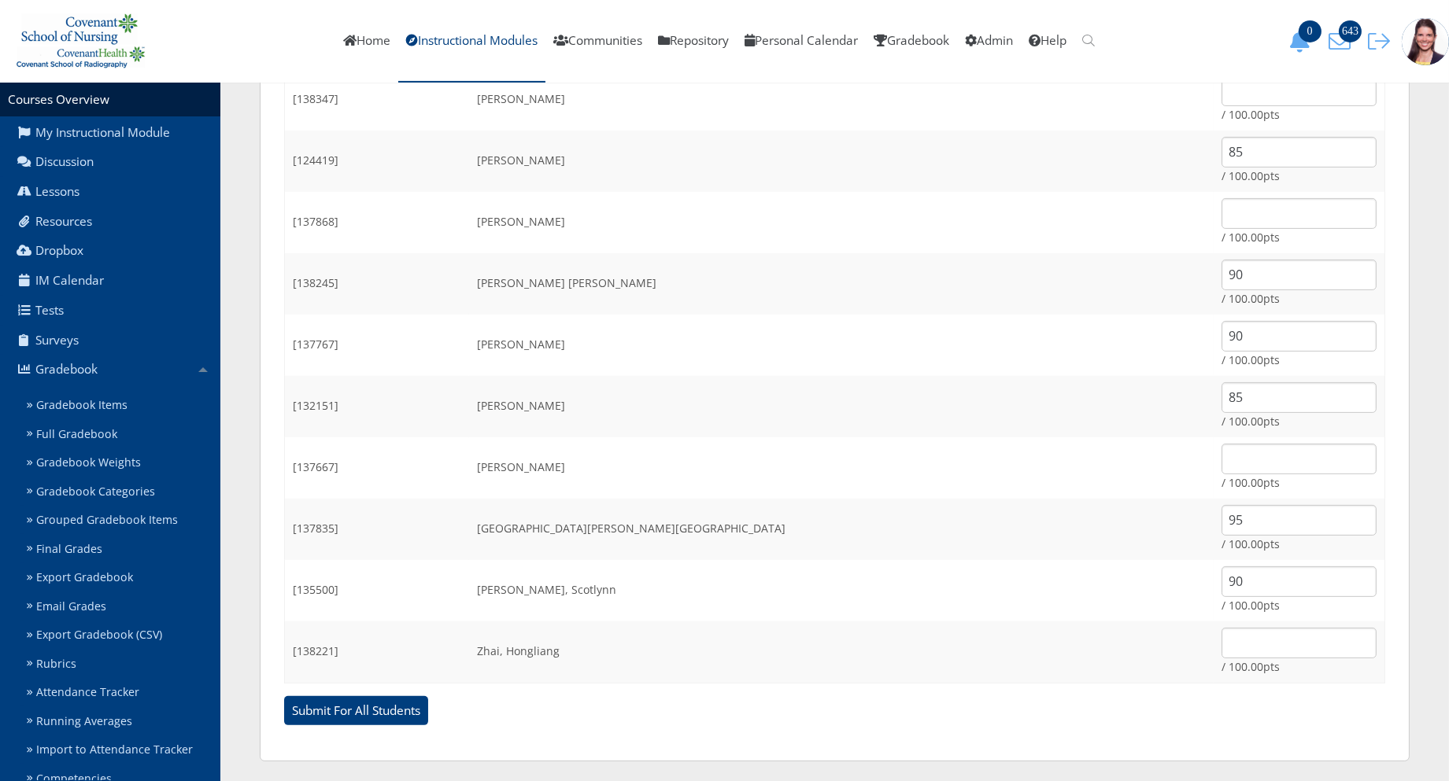
scroll to position [1136, 0]
type input "85"
click at [1221, 637] on input "text" at bounding box center [1298, 641] width 155 height 31
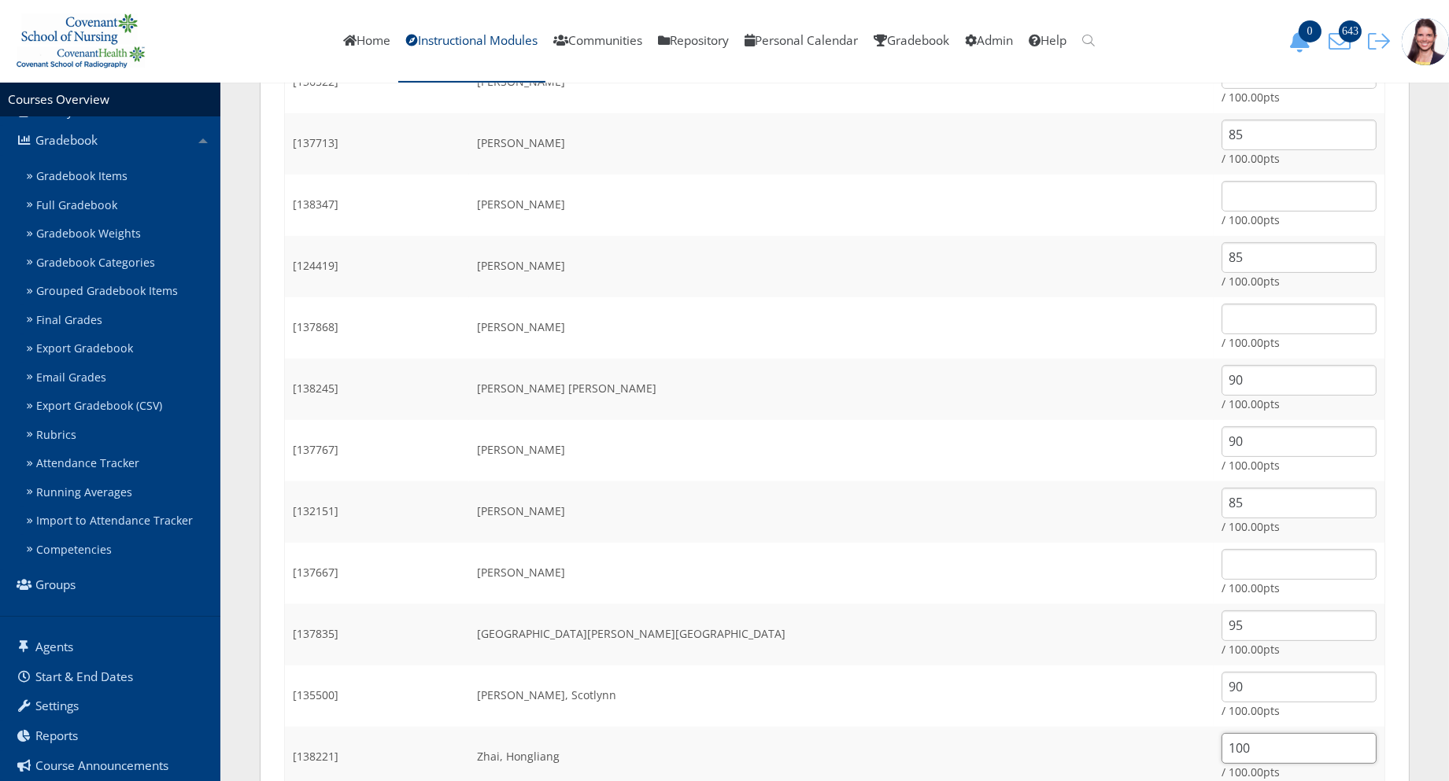
scroll to position [1138, 0]
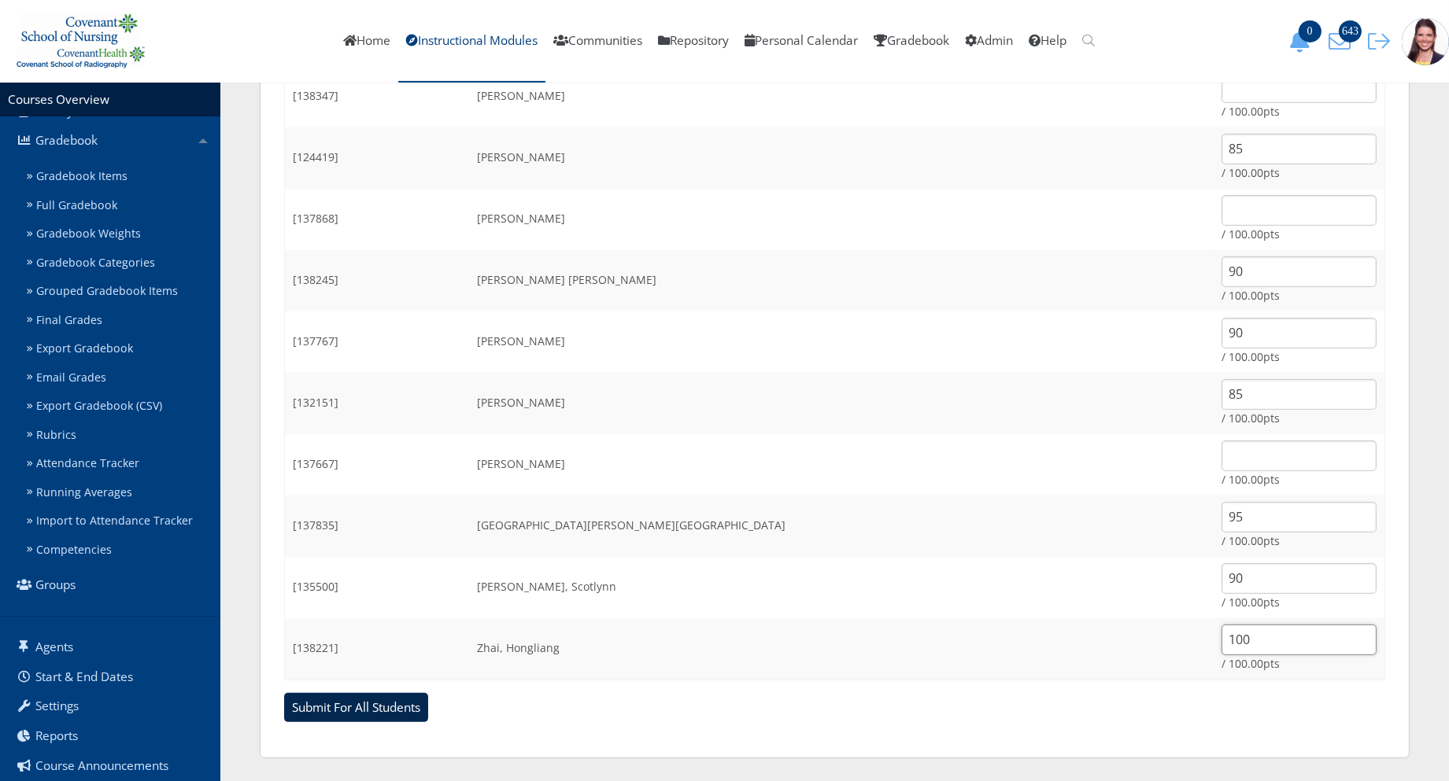
type input "100"
click at [368, 704] on input "Submit For All Students" at bounding box center [356, 708] width 144 height 30
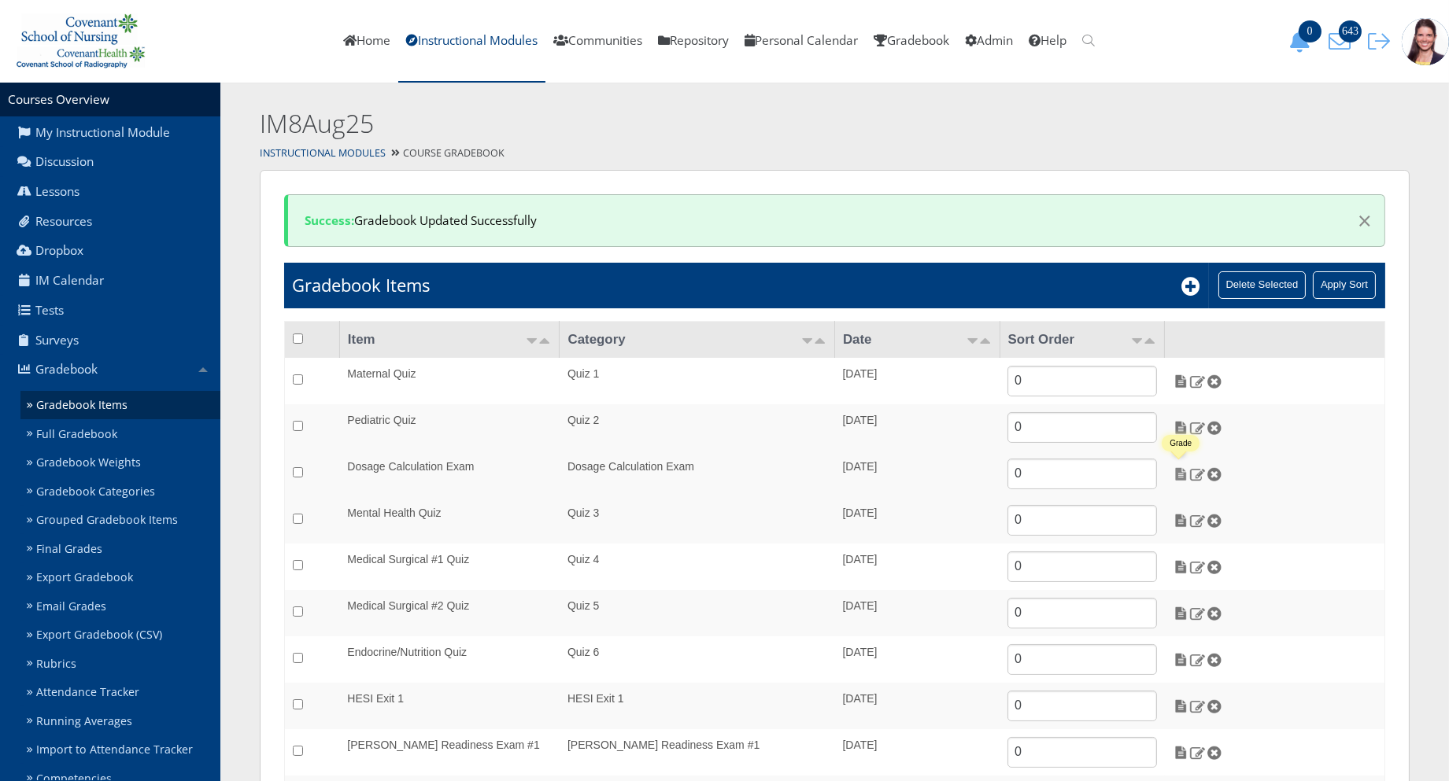
click at [1173, 478] on img at bounding box center [1180, 474] width 17 height 14
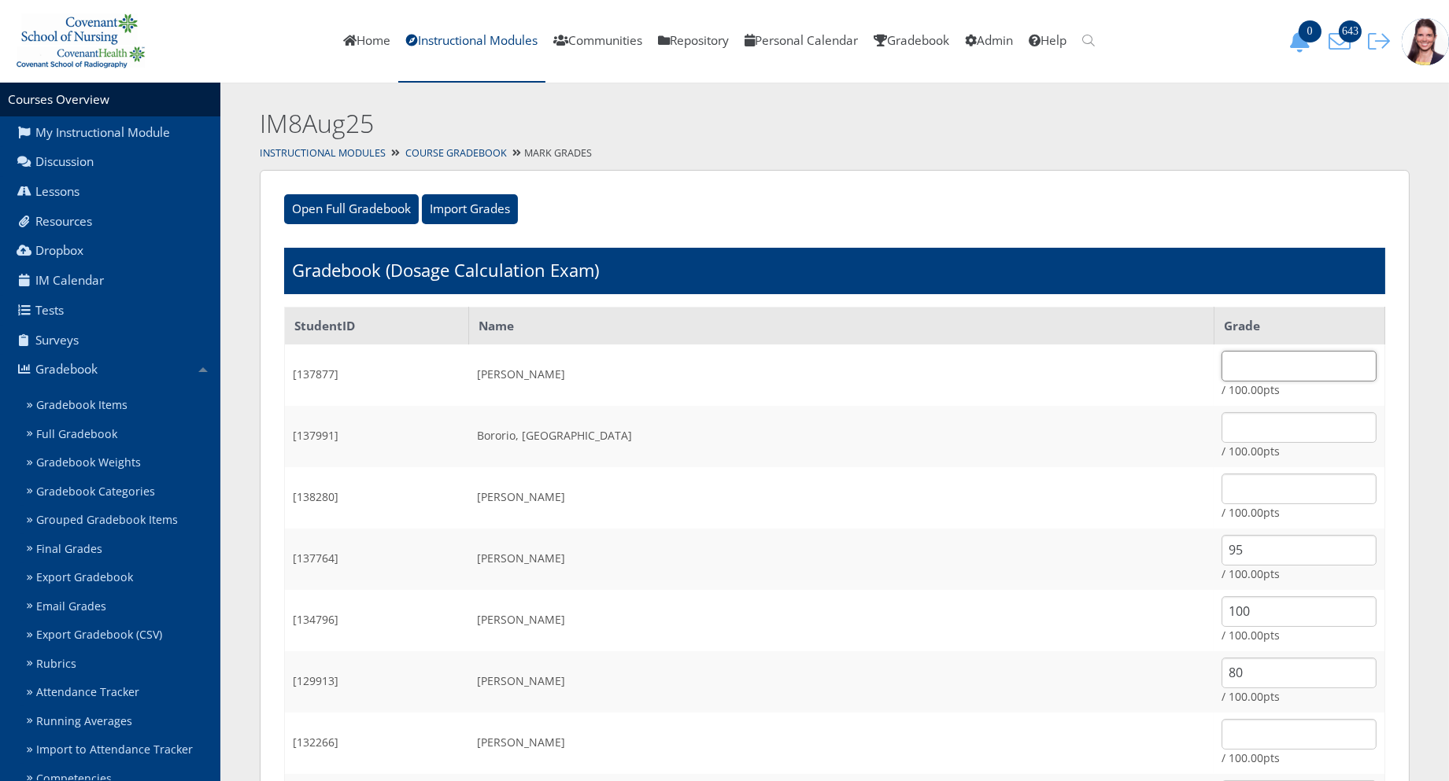
click at [1221, 375] on input "text" at bounding box center [1298, 366] width 155 height 31
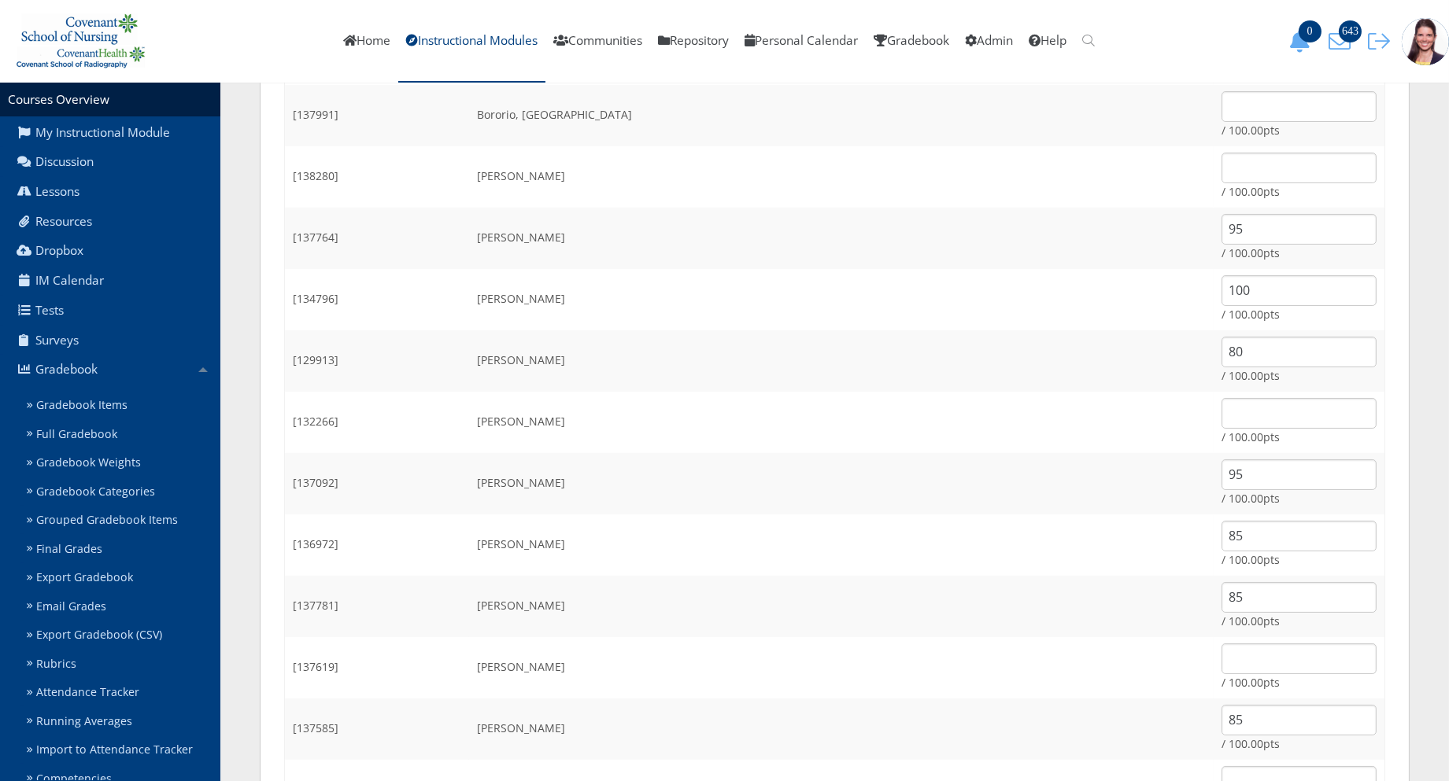
scroll to position [349, 0]
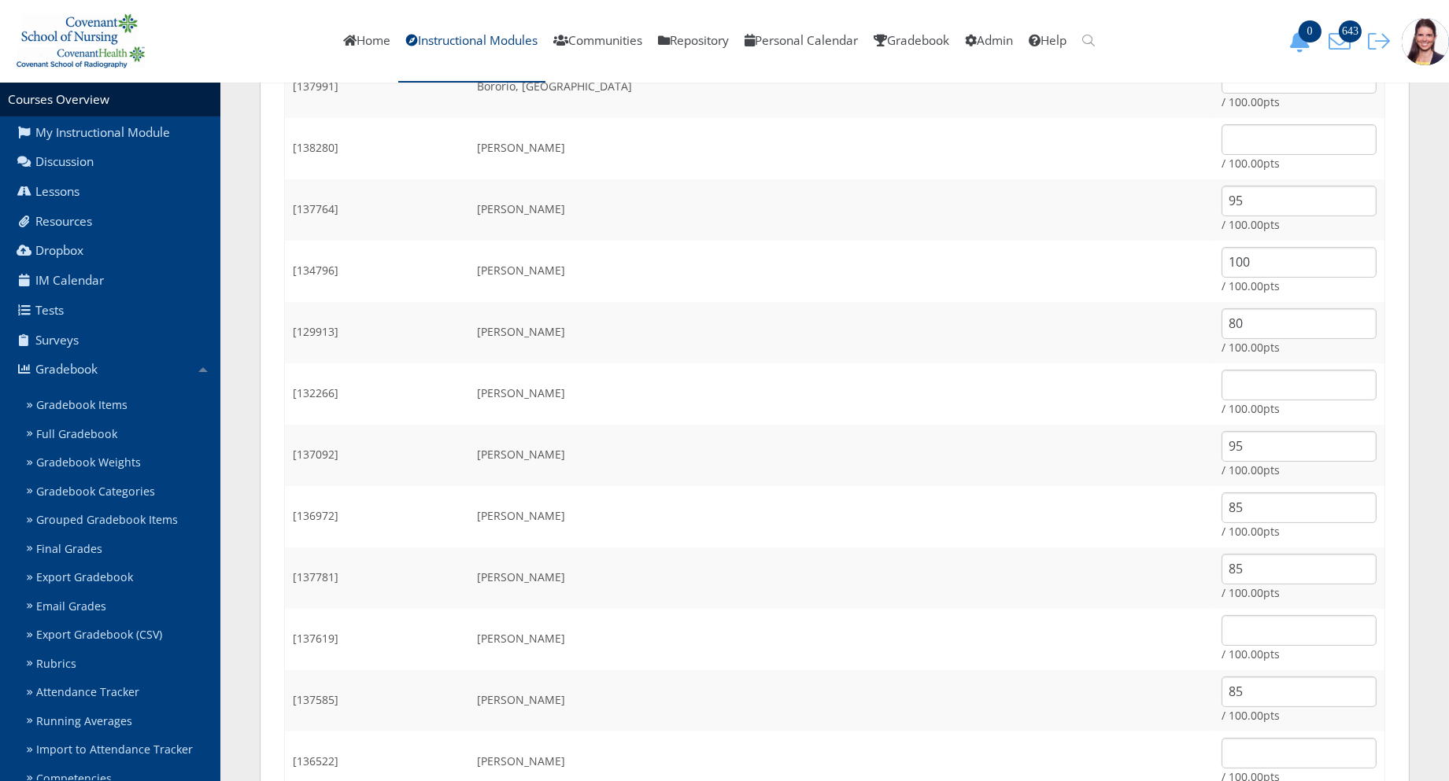
type input "100"
drag, startPoint x: 1137, startPoint y: 563, endPoint x: 1086, endPoint y: 565, distance: 51.2
click at [1086, 565] on tr "[137781] Herrera, Leticia 85 / 100.00pts" at bounding box center [835, 578] width 1100 height 61
type input "100"
click at [1221, 633] on input "text" at bounding box center [1298, 630] width 155 height 31
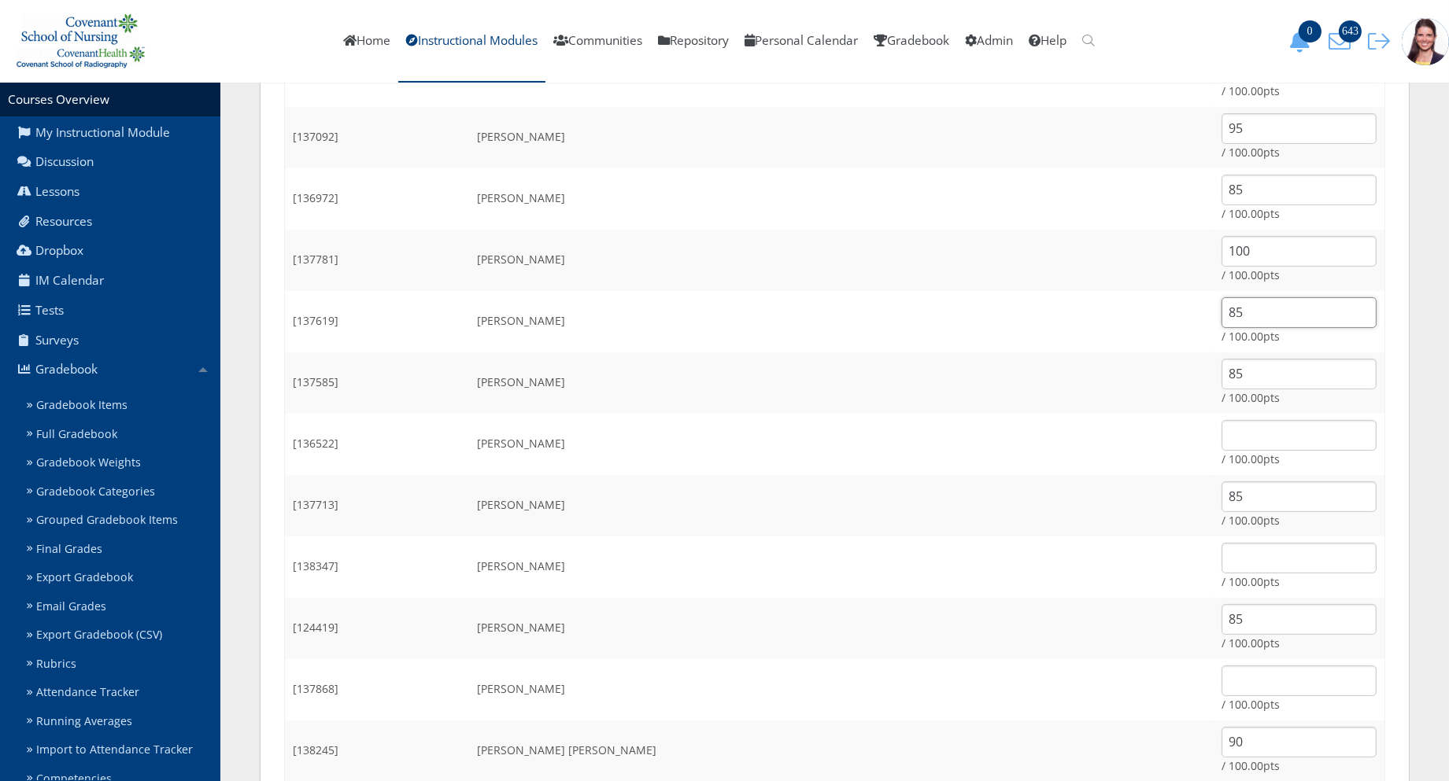
scroll to position [699, 0]
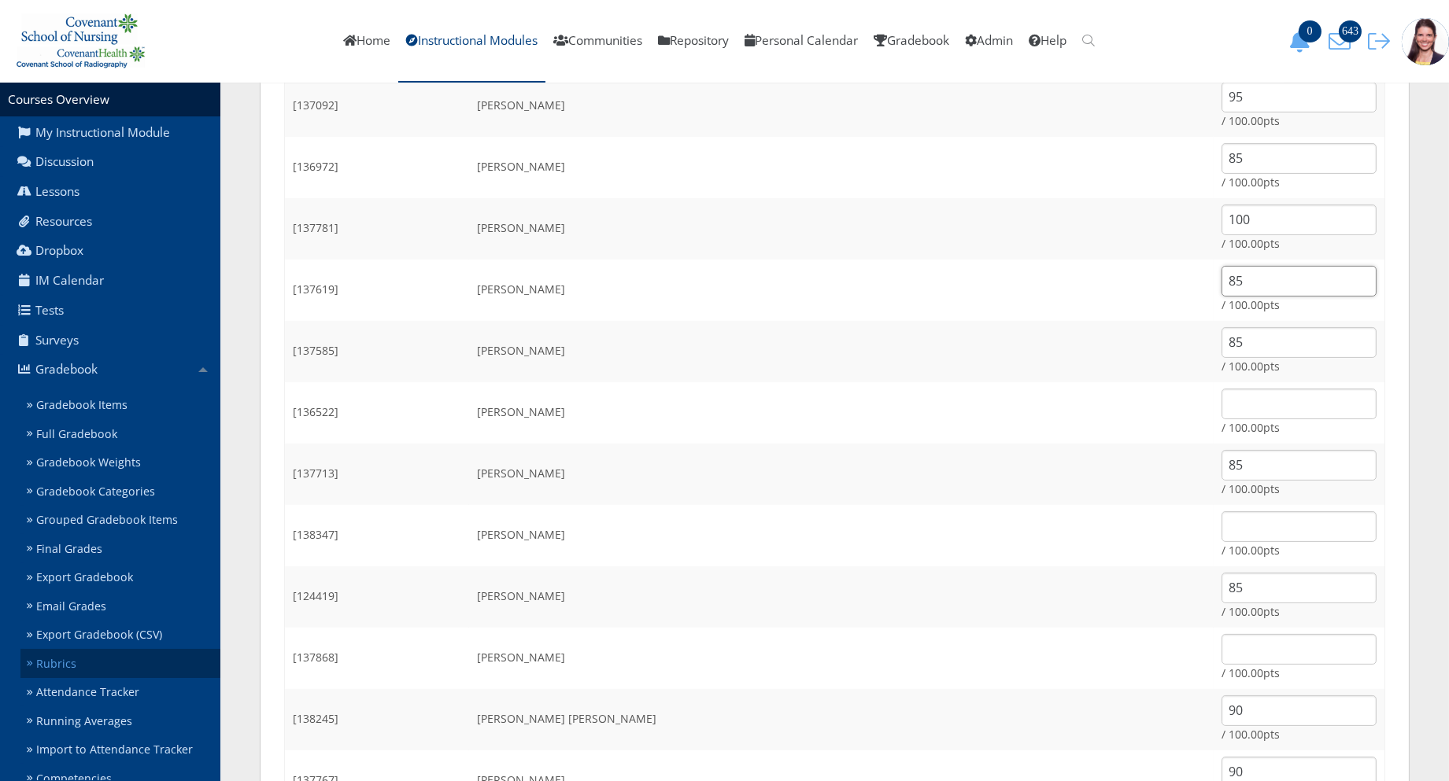
type input "85"
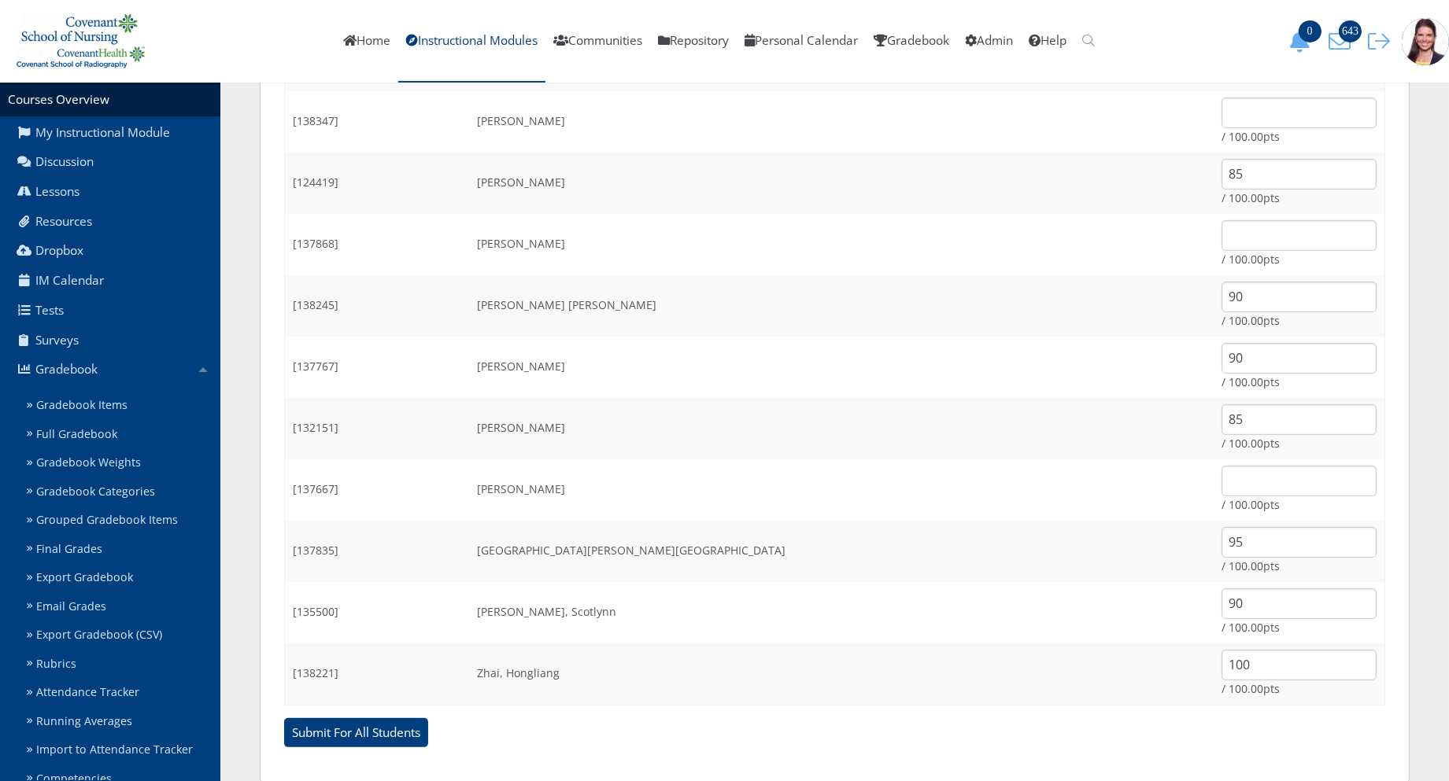
scroll to position [1138, 0]
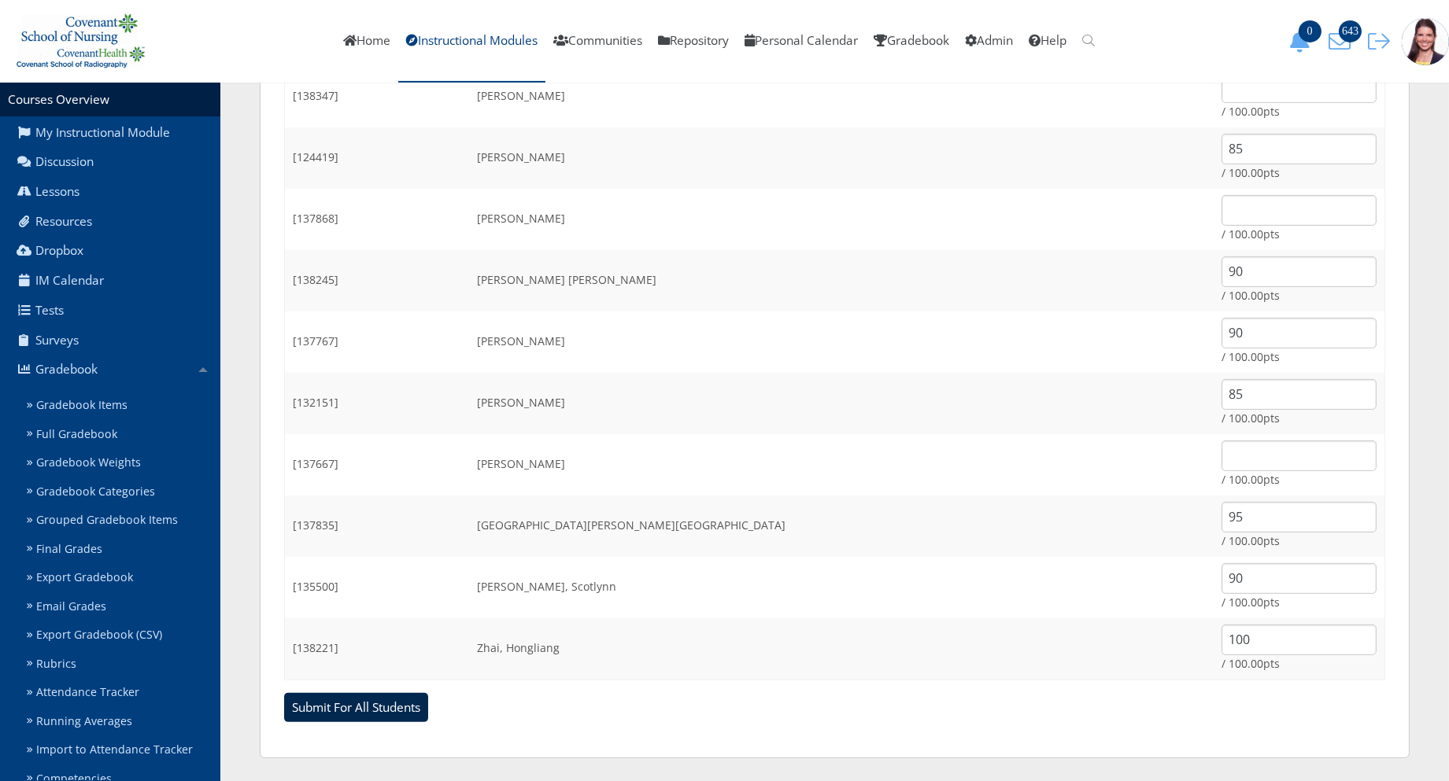
drag, startPoint x: 344, startPoint y: 709, endPoint x: 353, endPoint y: 706, distance: 9.2
click at [344, 709] on input "Submit For All Students" at bounding box center [356, 708] width 144 height 30
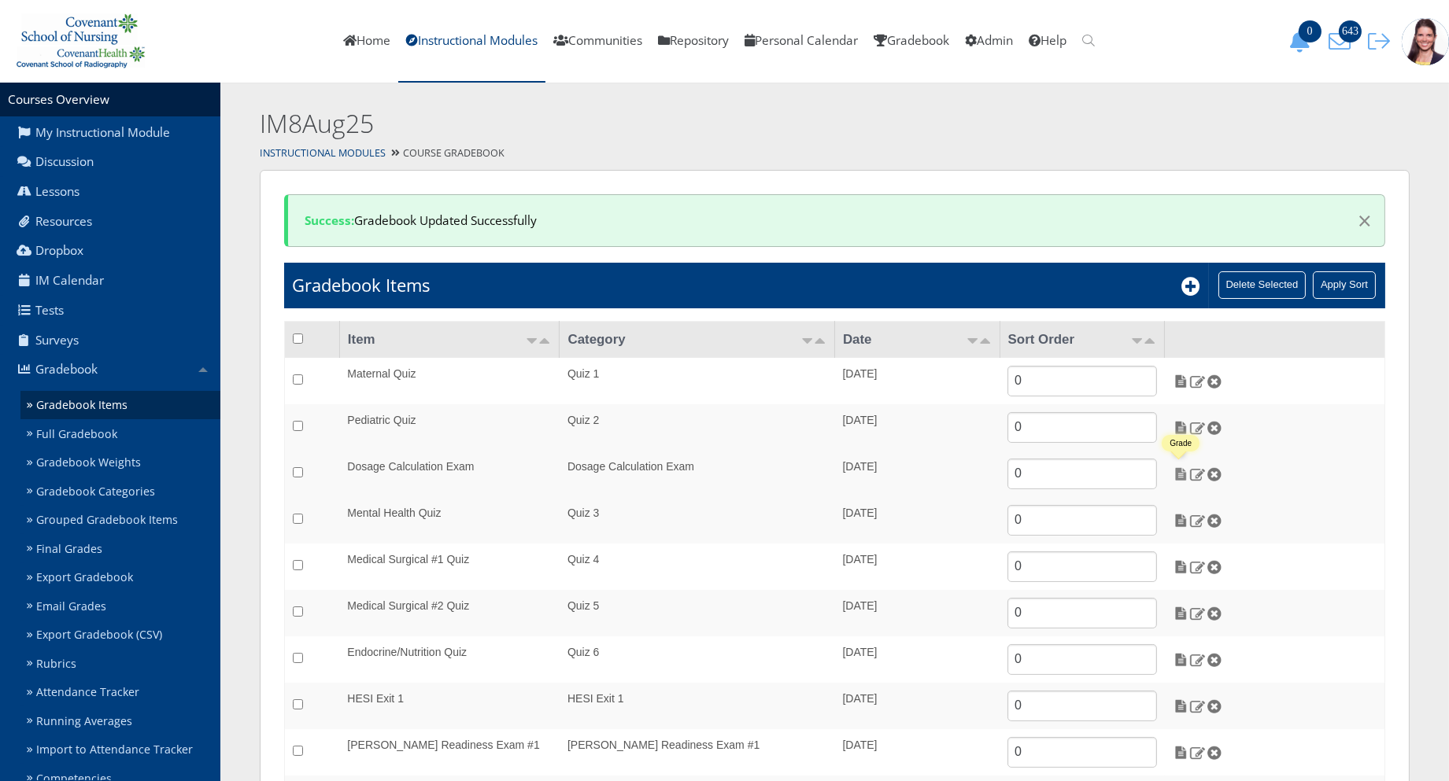
click at [1182, 474] on img at bounding box center [1180, 474] width 17 height 14
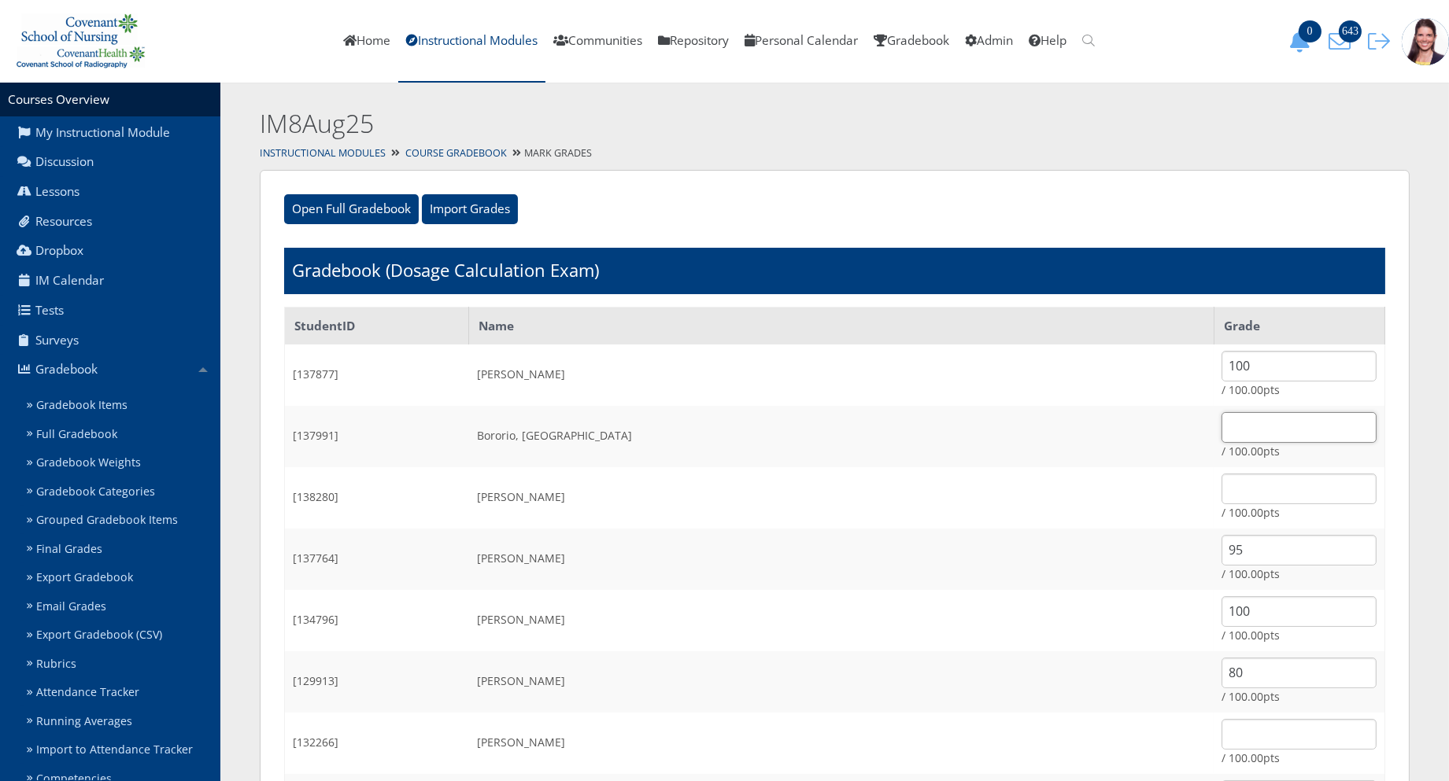
click at [1221, 423] on input "text" at bounding box center [1298, 427] width 155 height 31
type input "90"
click at [1213, 511] on td "/ 100.00pts" at bounding box center [1298, 497] width 171 height 61
click at [1221, 489] on input "text" at bounding box center [1298, 489] width 155 height 31
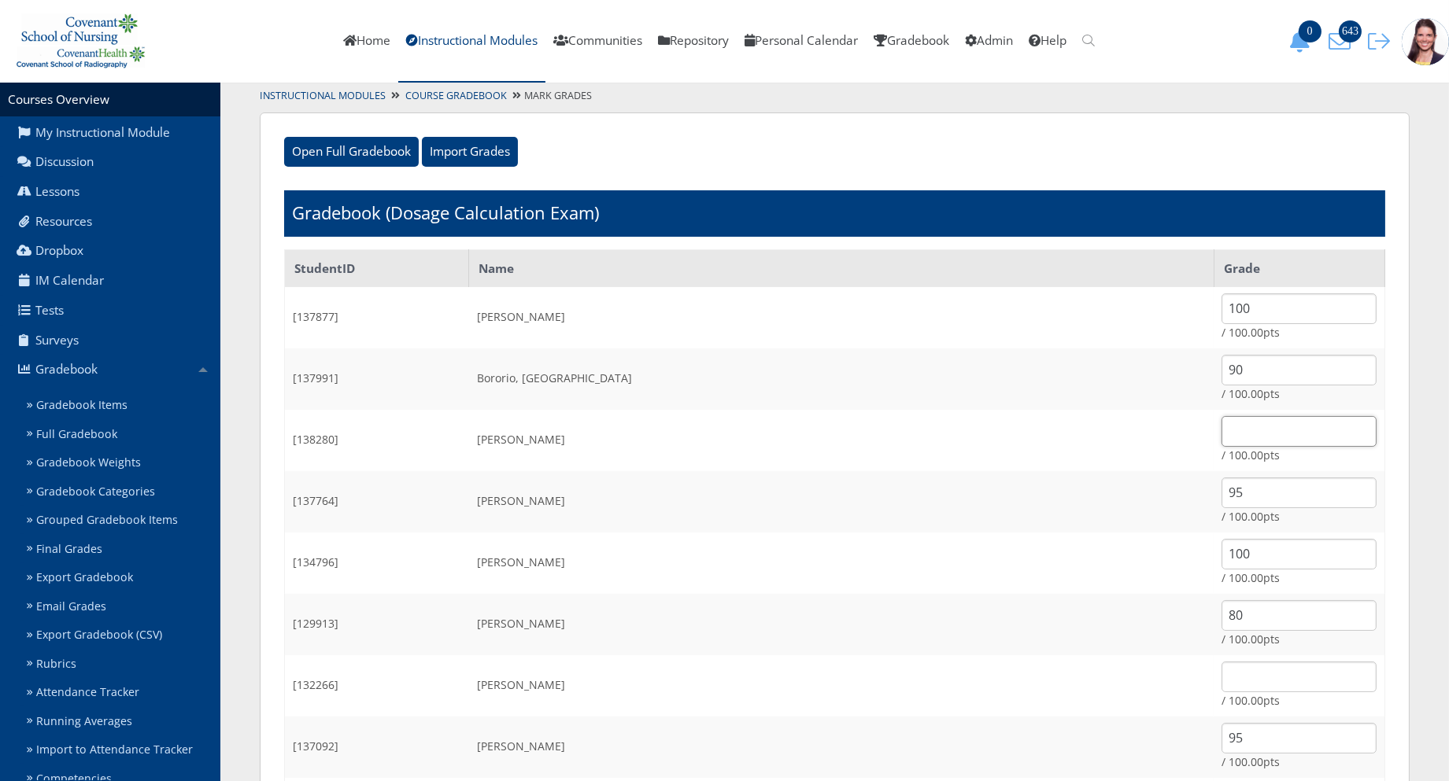
scroll to position [87, 0]
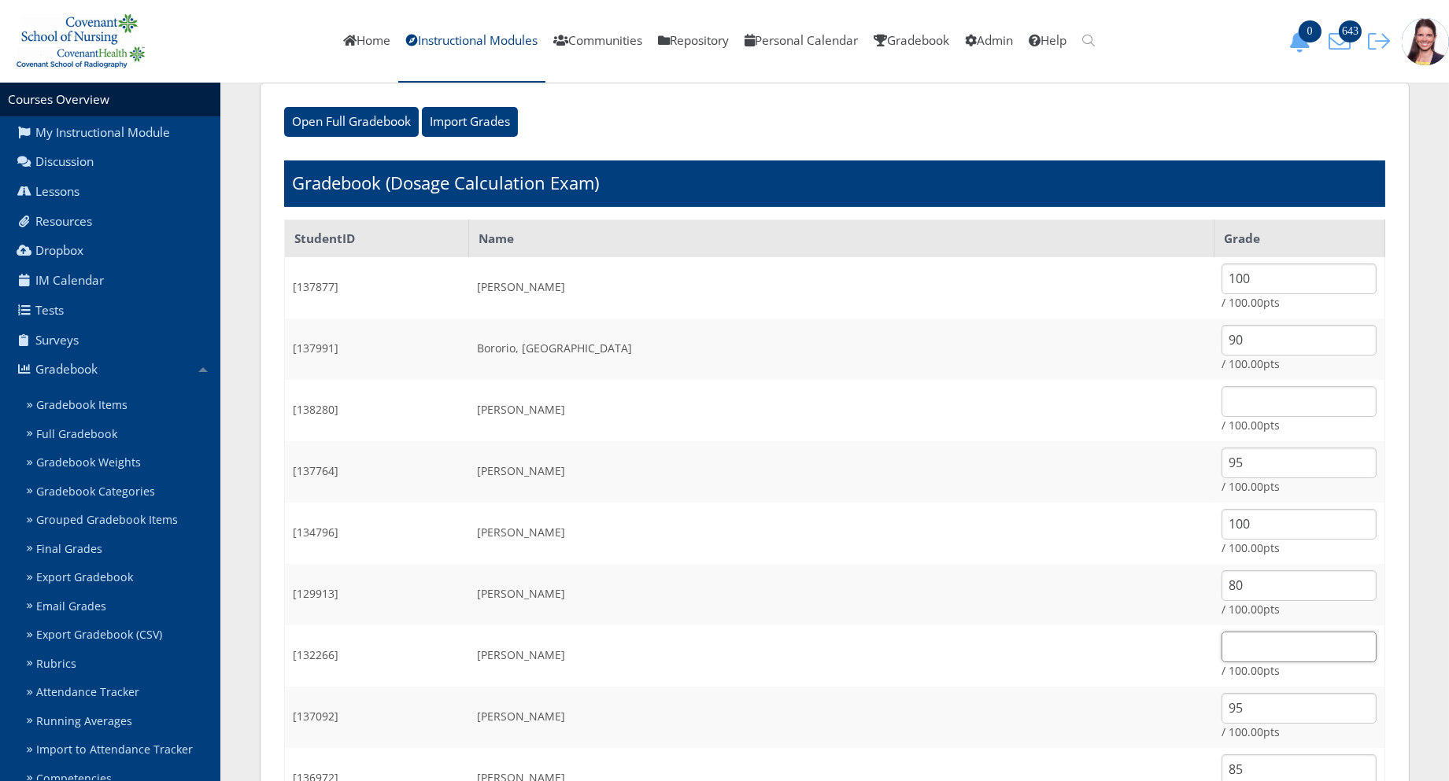
click at [1221, 639] on input "text" at bounding box center [1298, 647] width 155 height 31
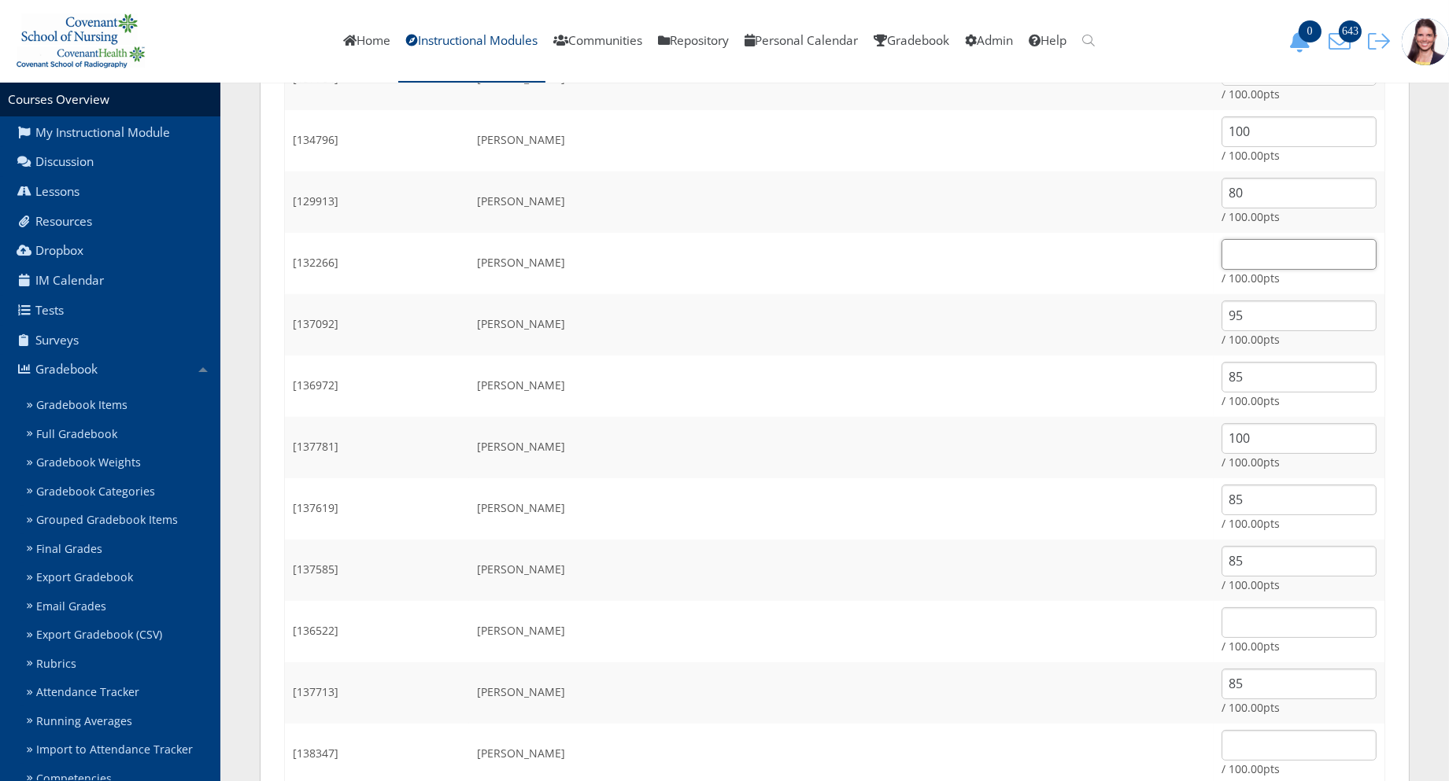
scroll to position [524, 0]
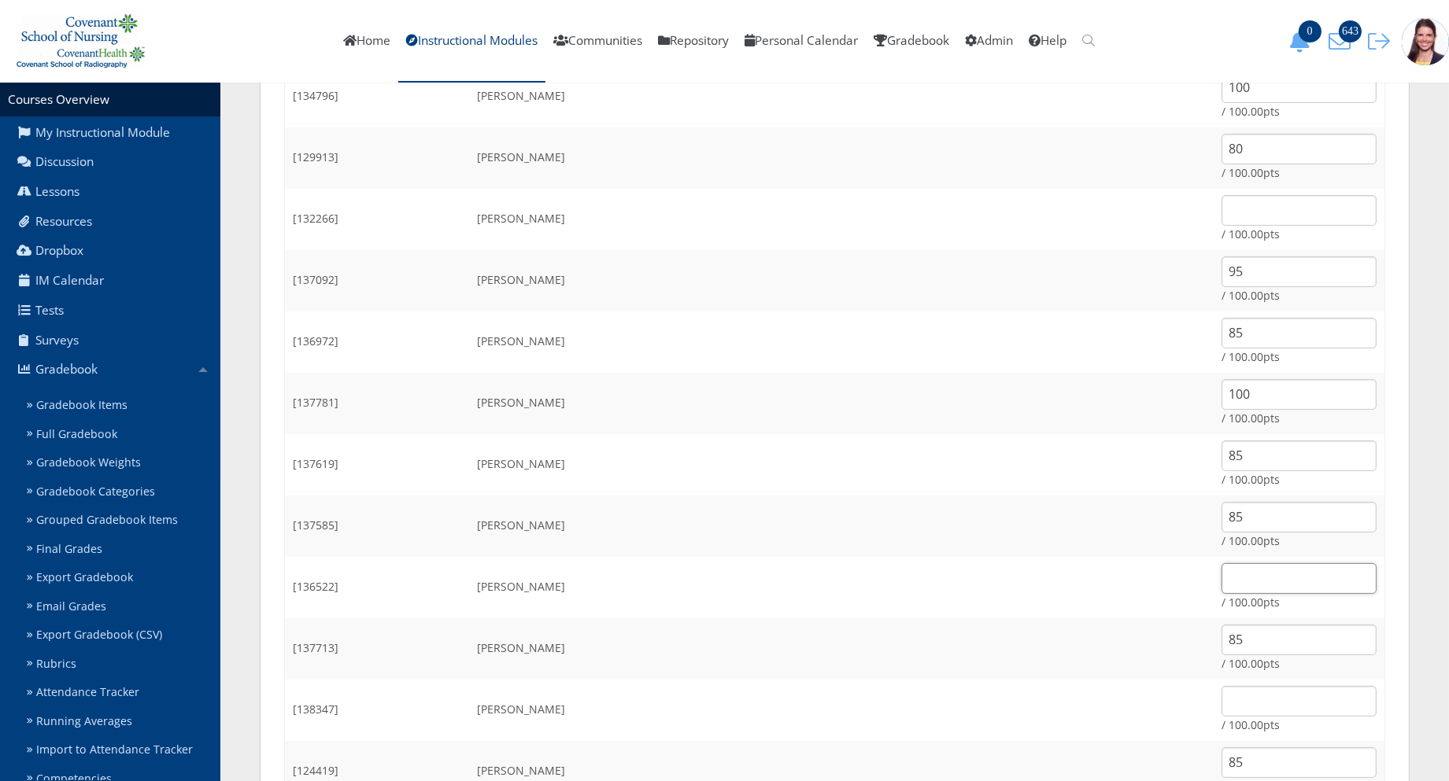
click at [1221, 578] on input "text" at bounding box center [1298, 578] width 155 height 31
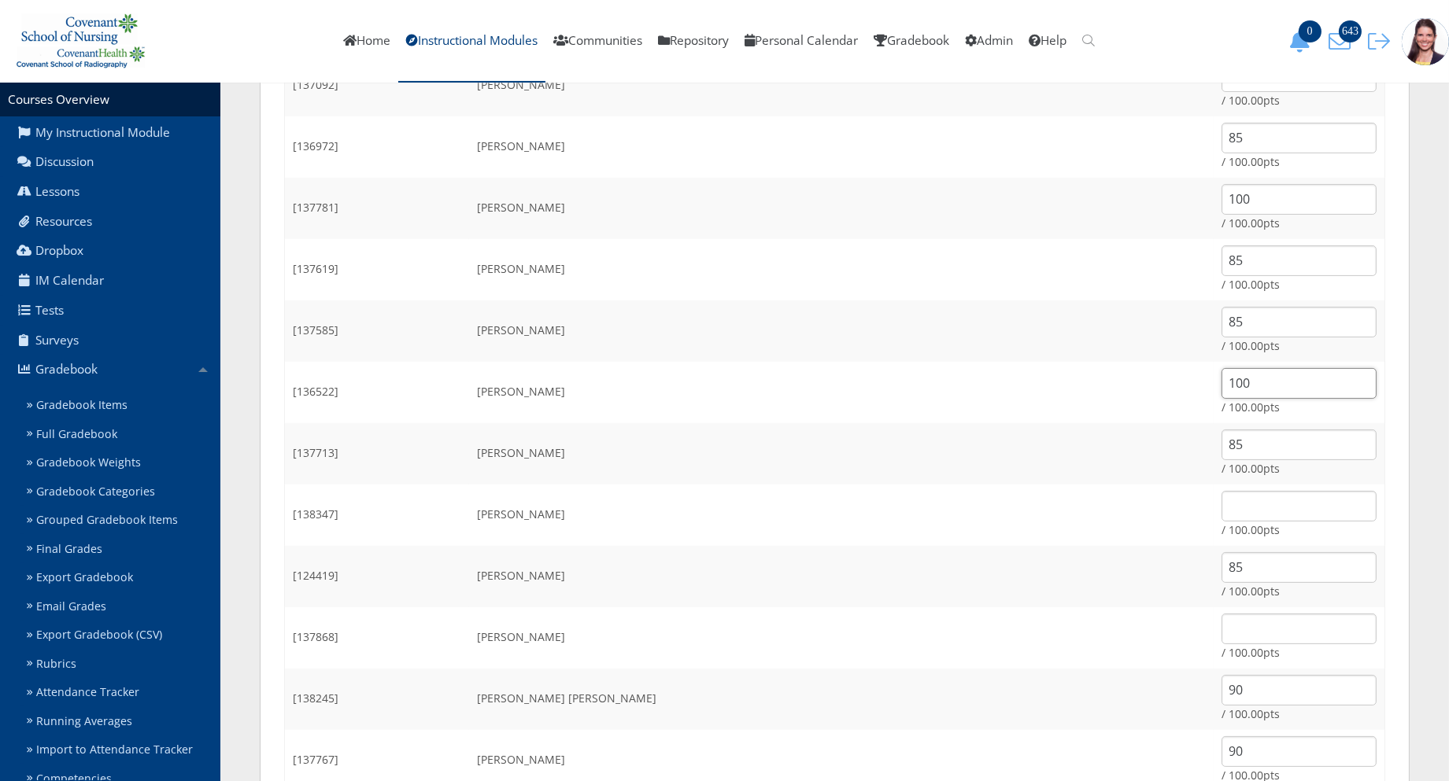
scroll to position [787, 0]
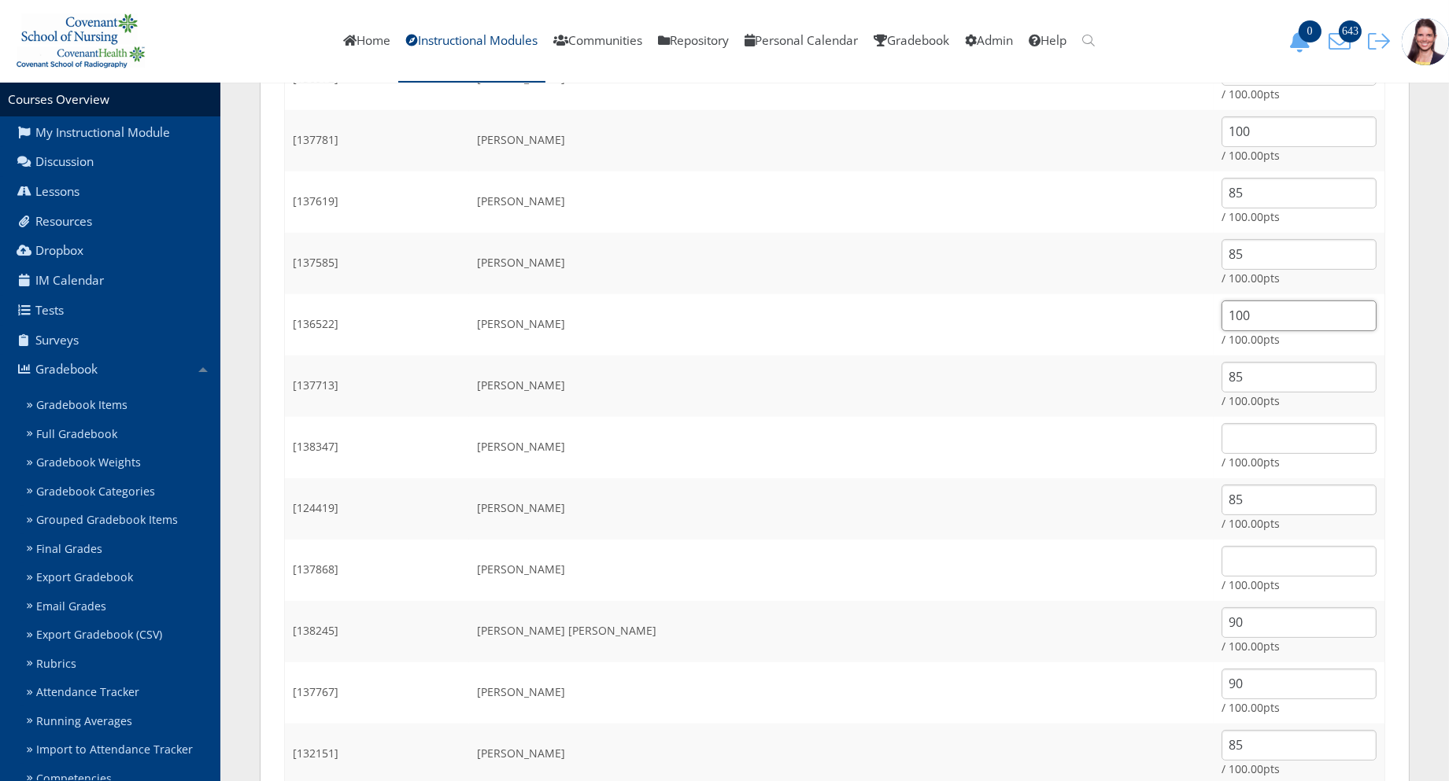
type input "100"
click at [1236, 571] on input "text" at bounding box center [1298, 561] width 155 height 31
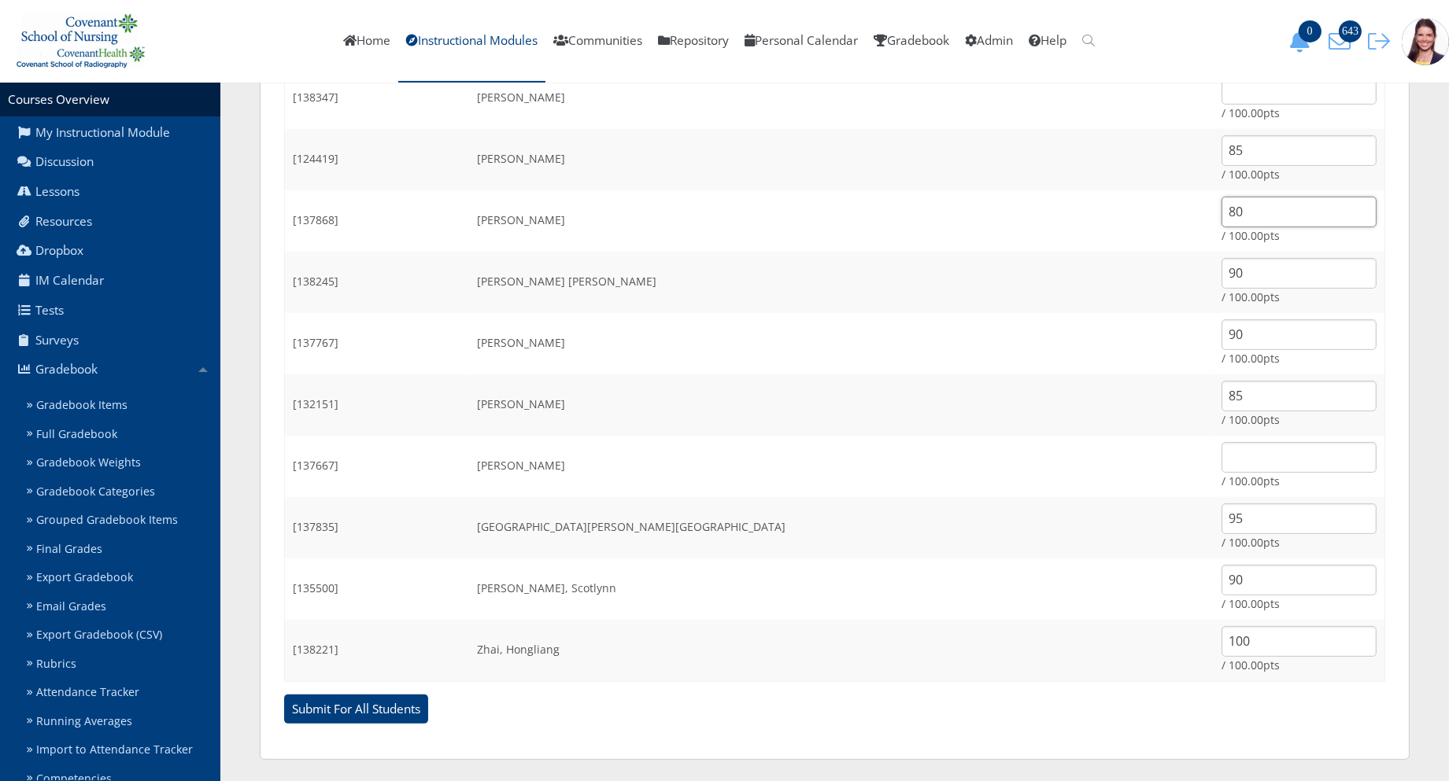
scroll to position [1138, 0]
type input "80"
click at [1221, 461] on input "text" at bounding box center [1298, 456] width 155 height 31
type input "100"
click at [320, 698] on input "Submit For All Students" at bounding box center [356, 708] width 144 height 30
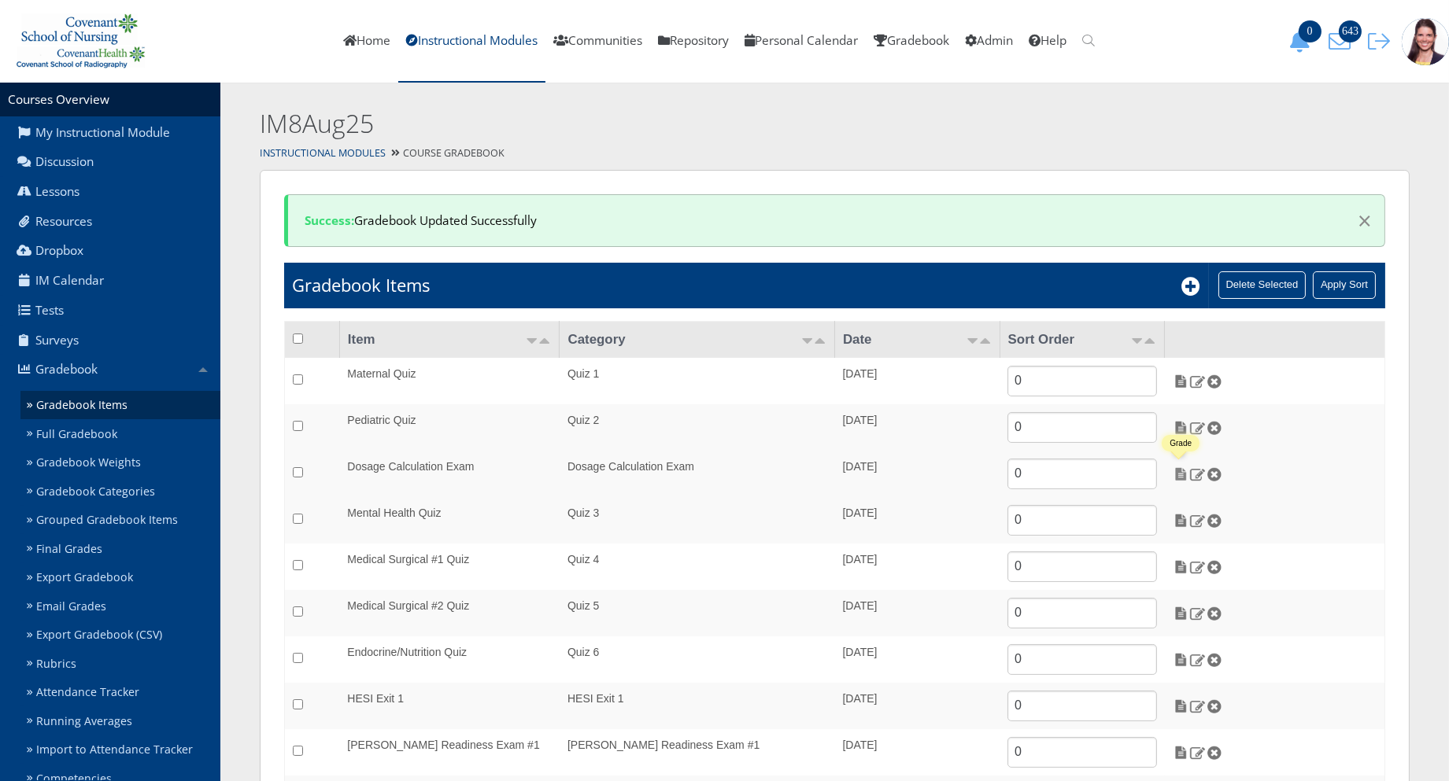
click at [1184, 473] on img at bounding box center [1180, 474] width 17 height 14
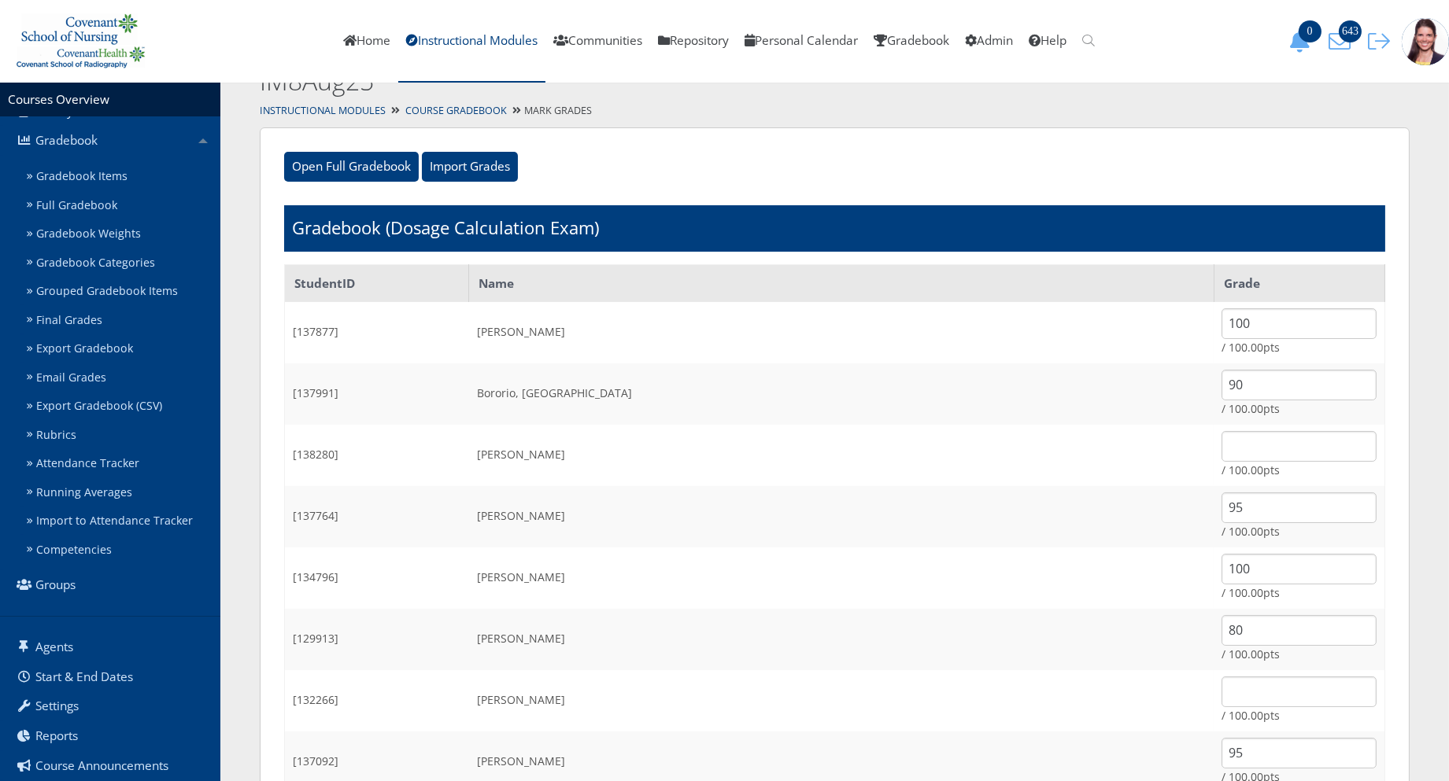
scroll to position [2, 0]
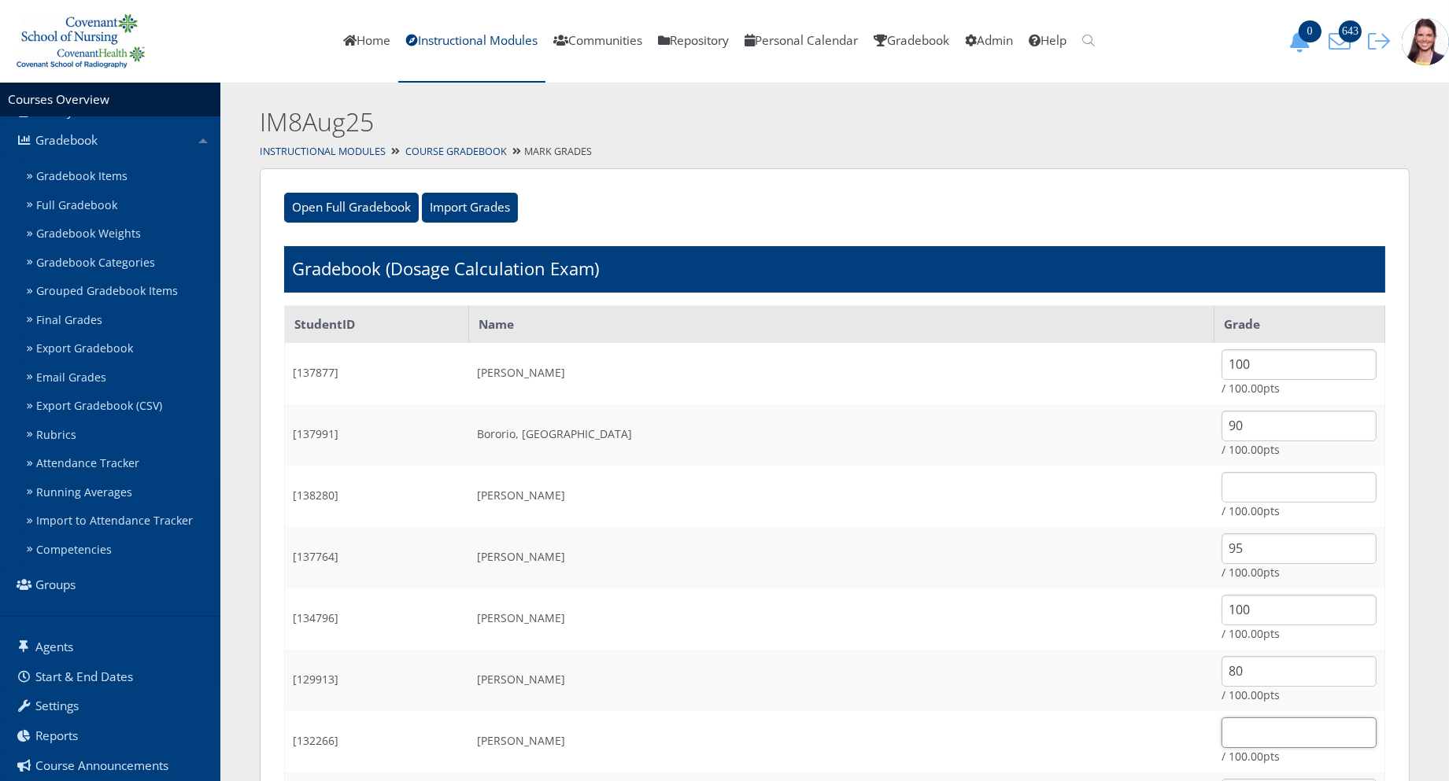
click at [1221, 729] on input "text" at bounding box center [1298, 733] width 155 height 31
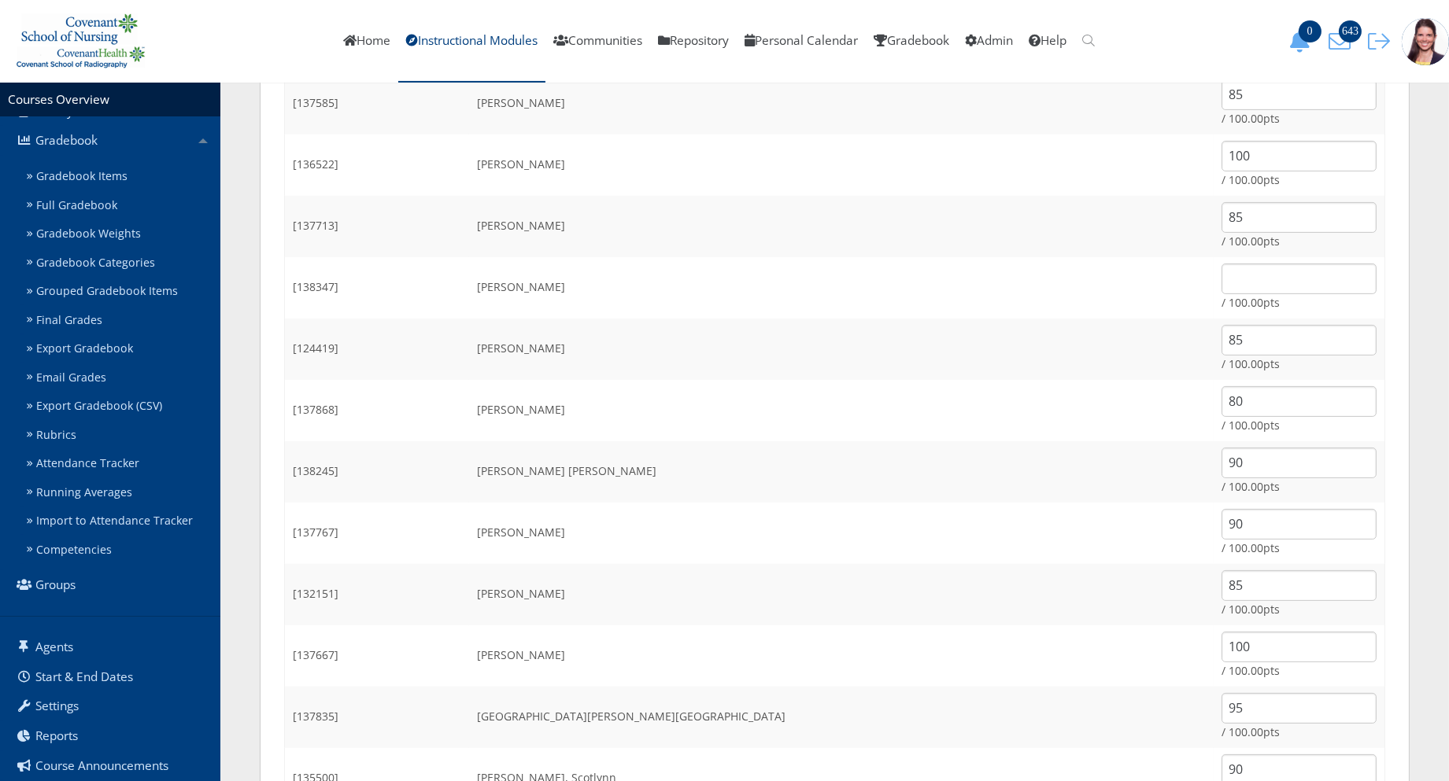
scroll to position [1138, 0]
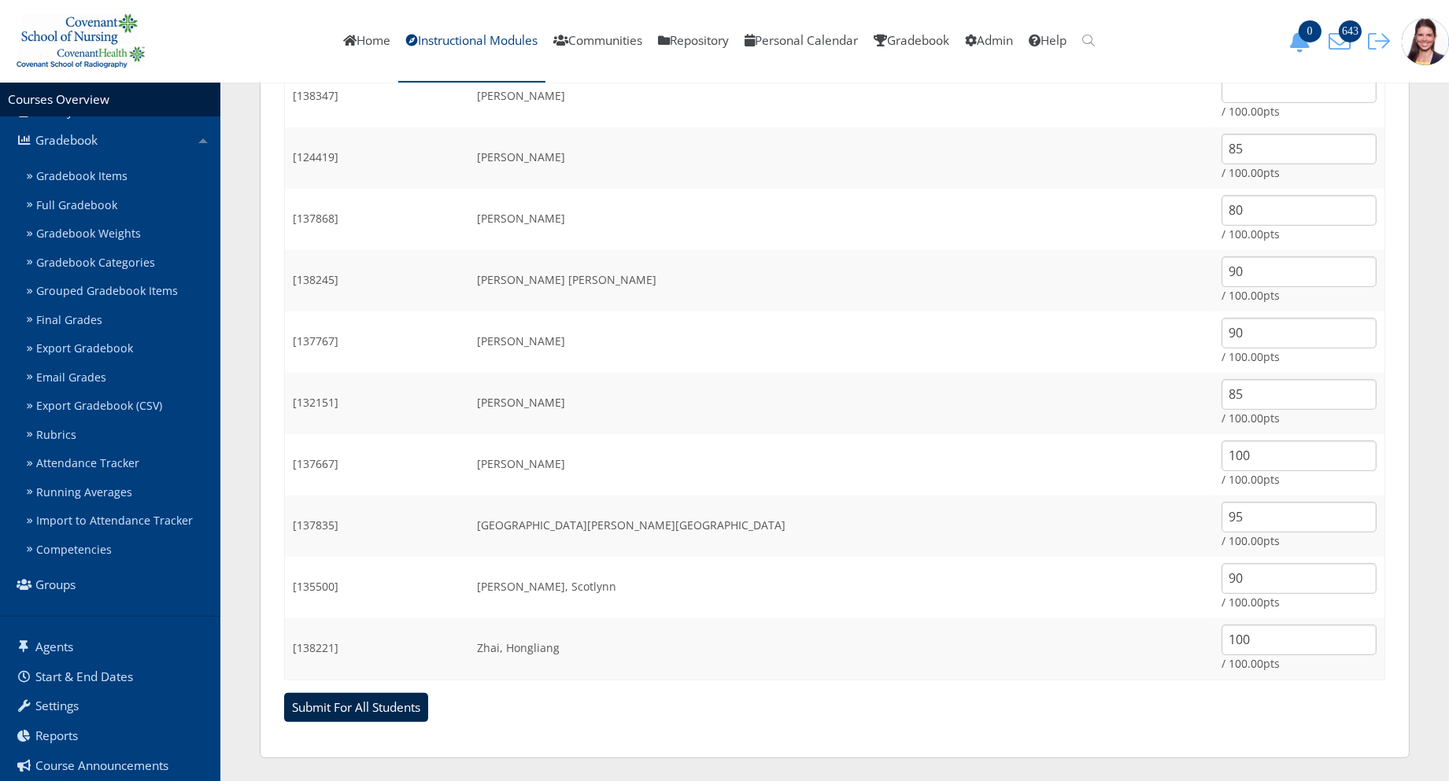
type input "95"
click at [356, 699] on input "Submit For All Students" at bounding box center [356, 708] width 144 height 30
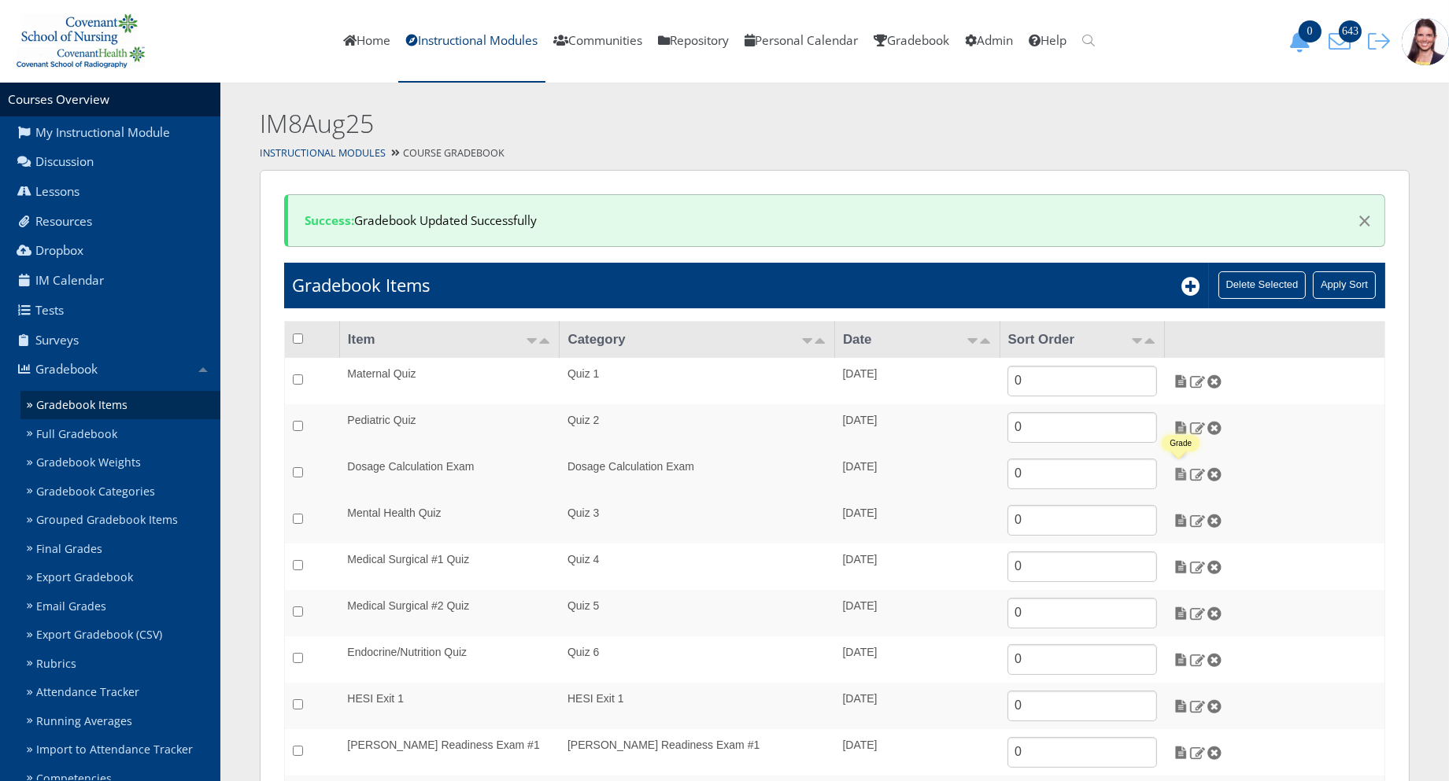
click at [1177, 474] on img at bounding box center [1180, 474] width 17 height 14
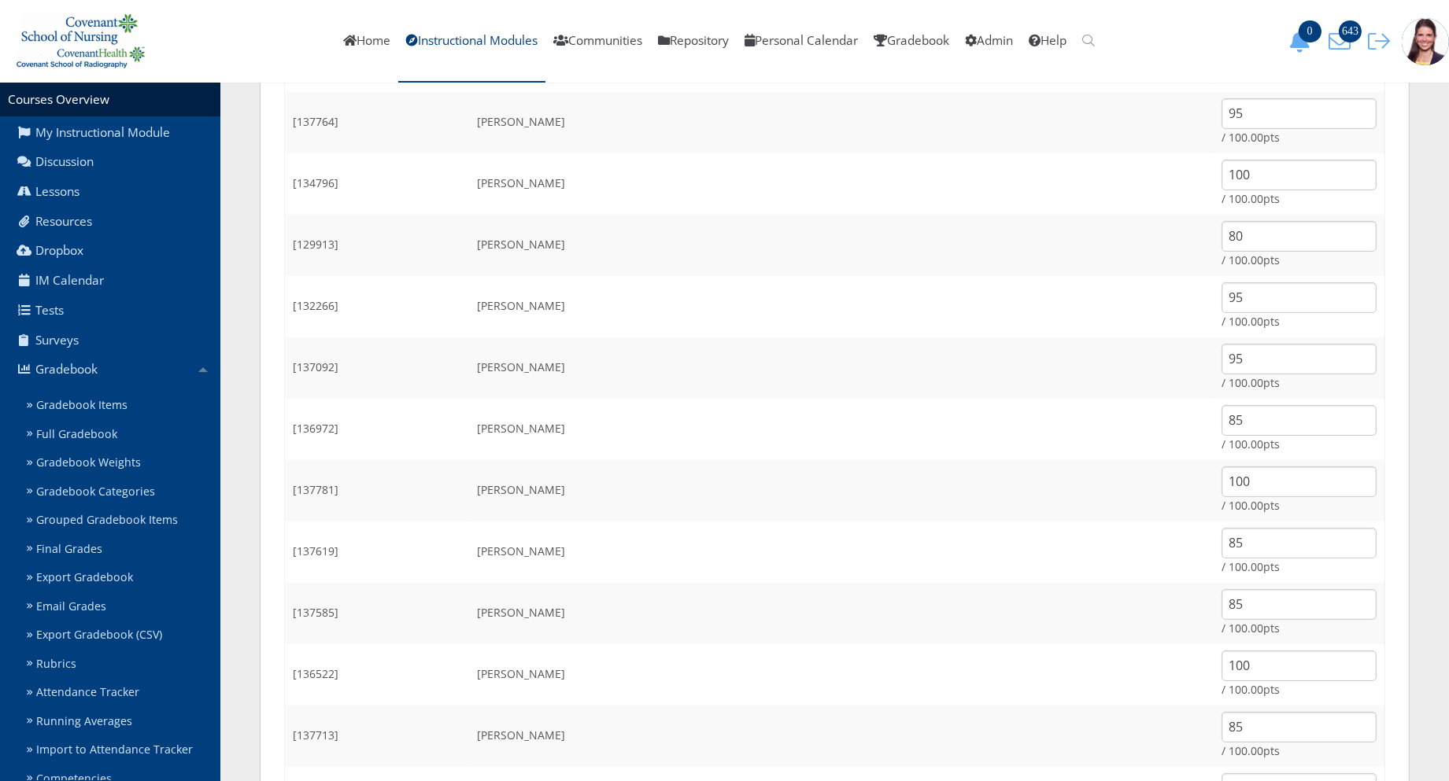
scroll to position [87, 0]
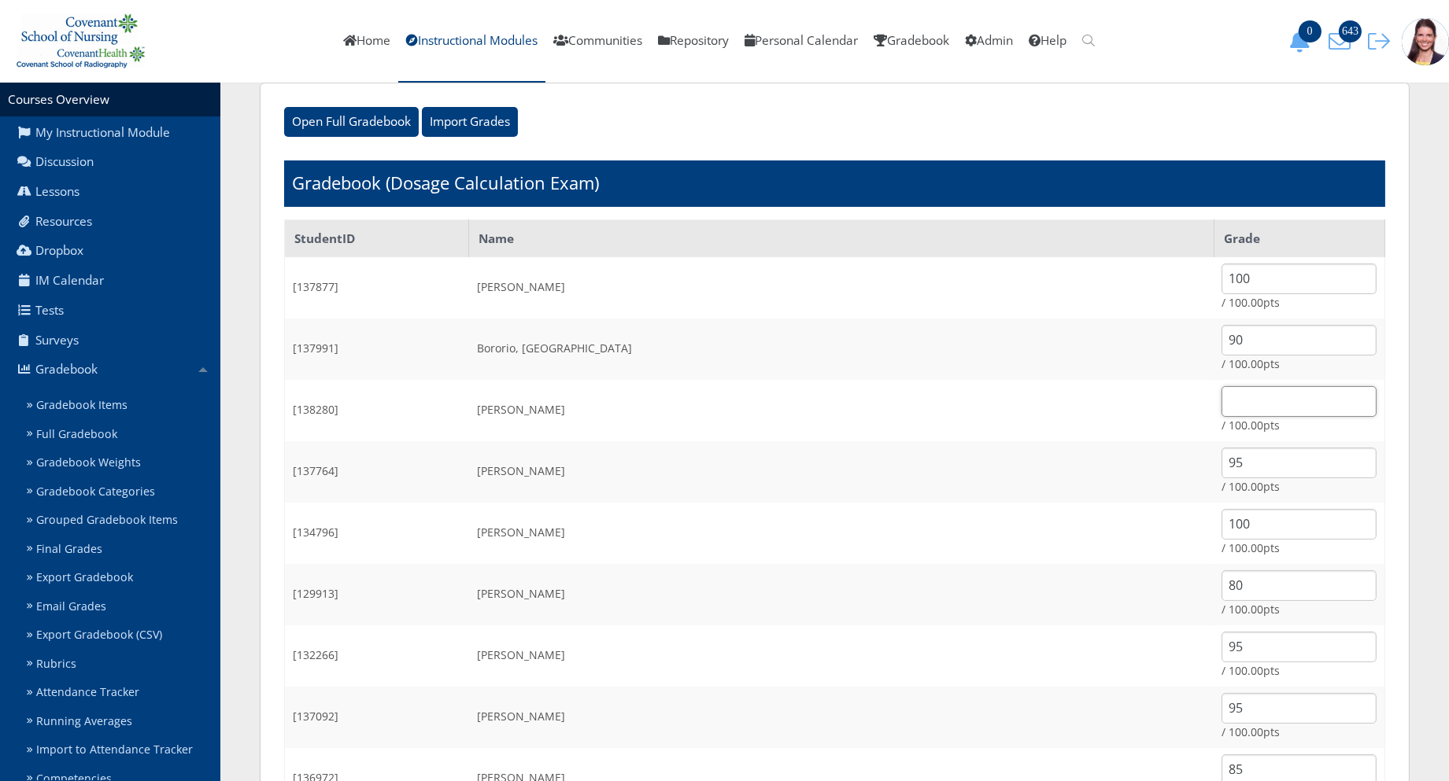
click at [1221, 395] on input "text" at bounding box center [1298, 401] width 155 height 31
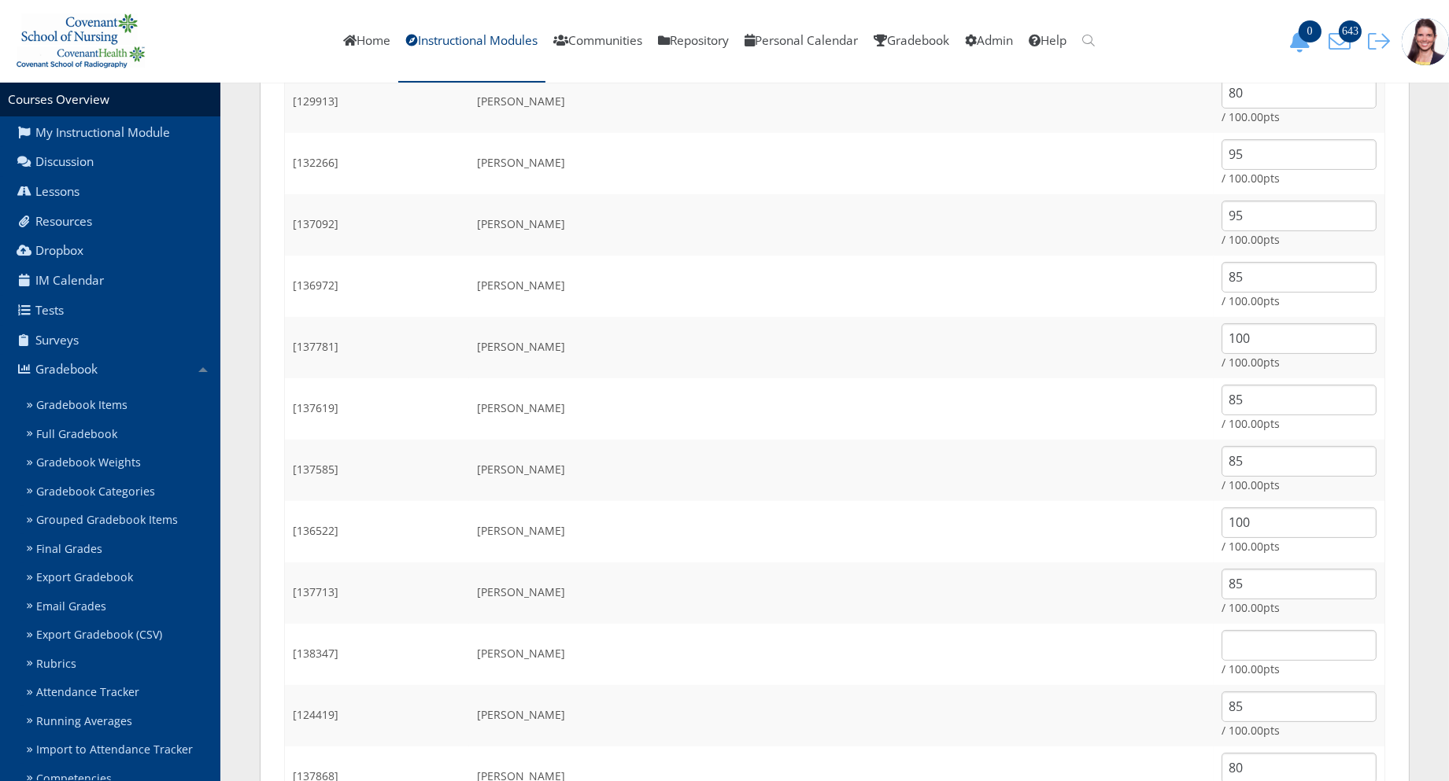
scroll to position [611, 0]
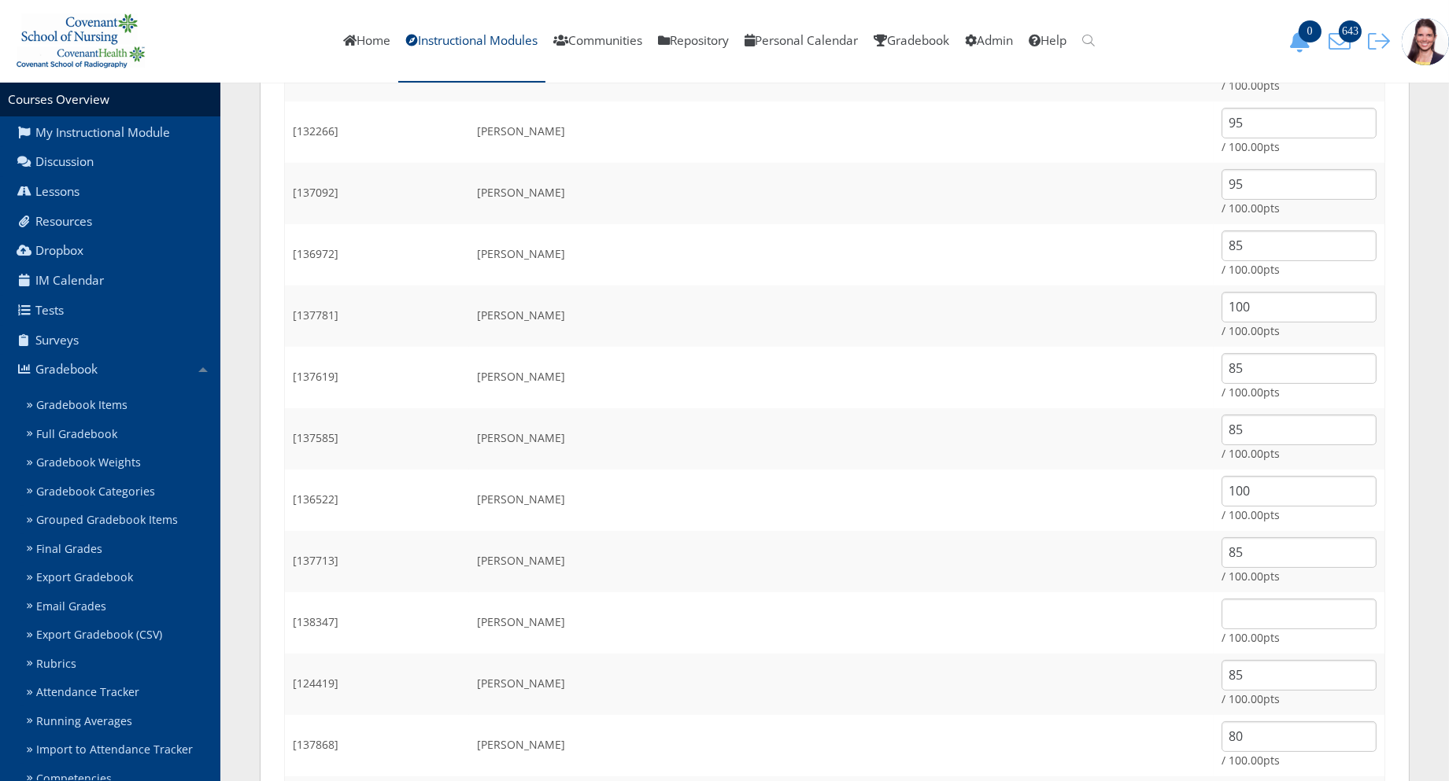
type input "90"
click at [1221, 612] on input "text" at bounding box center [1298, 614] width 155 height 31
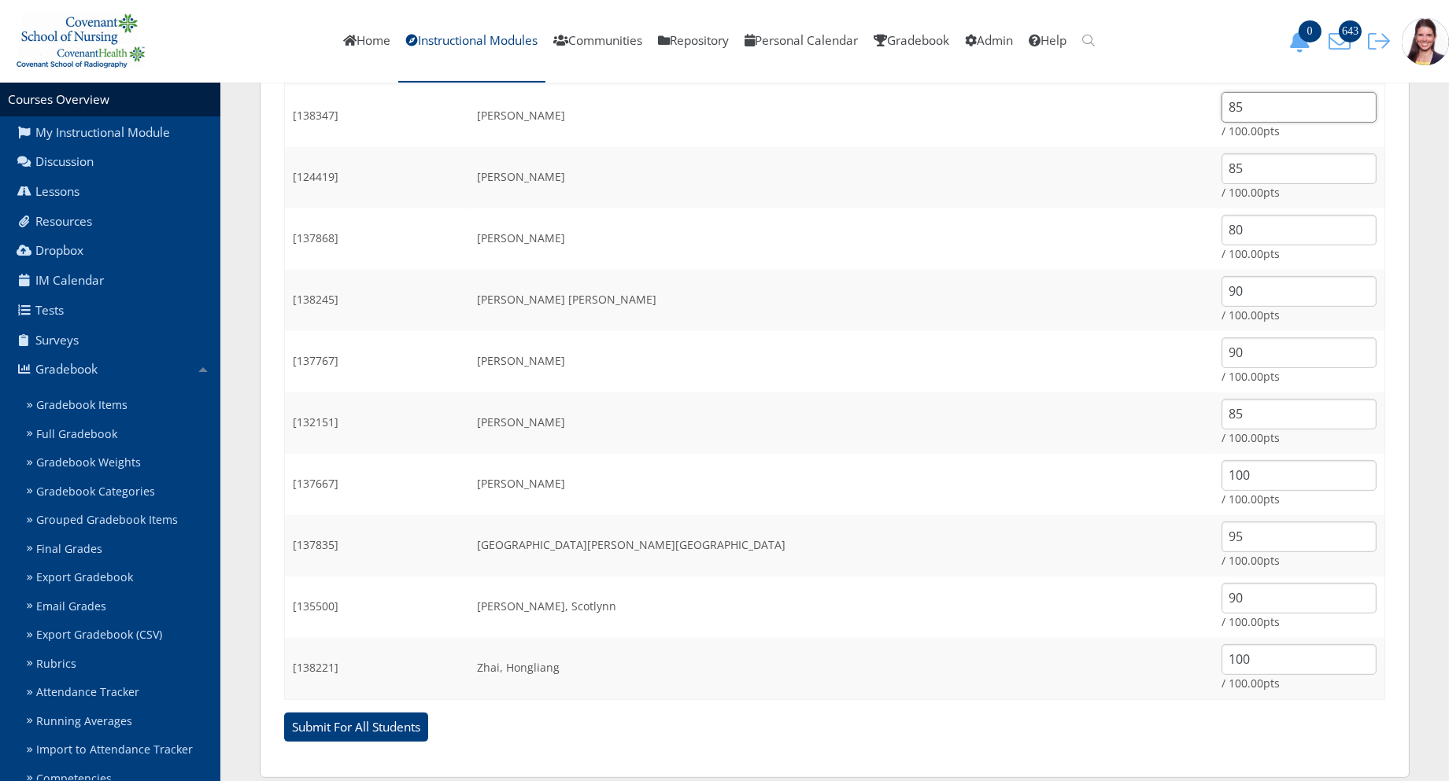
scroll to position [1138, 0]
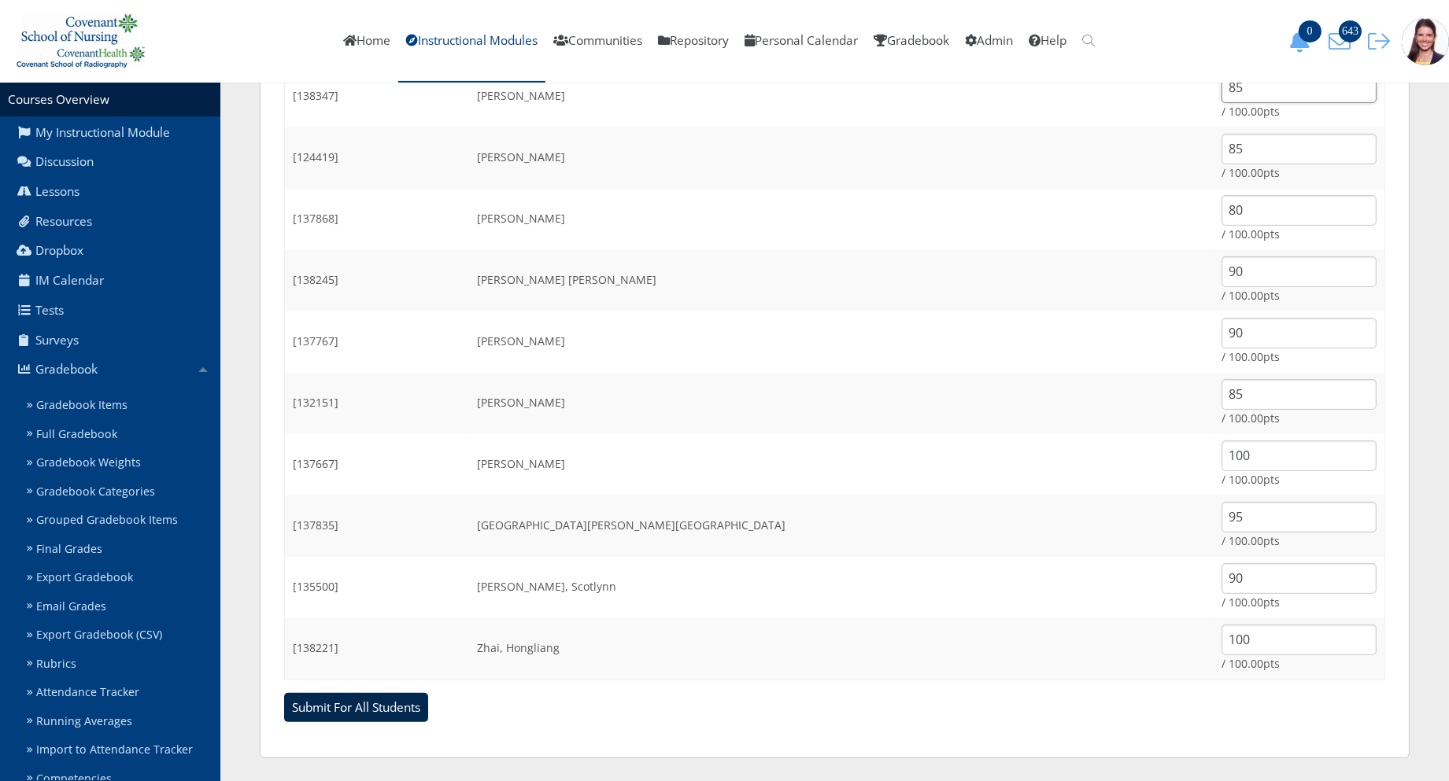
type input "85"
click at [365, 713] on input "Submit For All Students" at bounding box center [356, 708] width 144 height 30
